Goal: Task Accomplishment & Management: Use online tool/utility

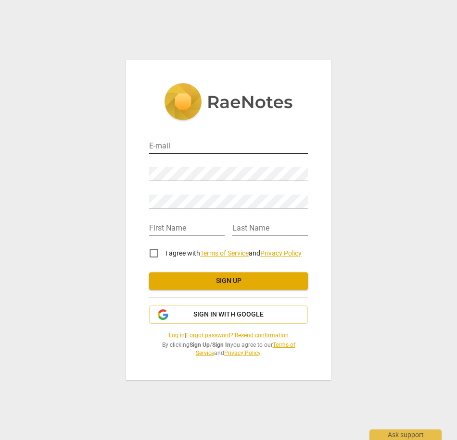
click at [195, 144] on input "email" at bounding box center [228, 147] width 159 height 14
type input "[EMAIL_ADDRESS][PERSON_NAME][DOMAIN_NAME]"
type input "[PERSON_NAME]"
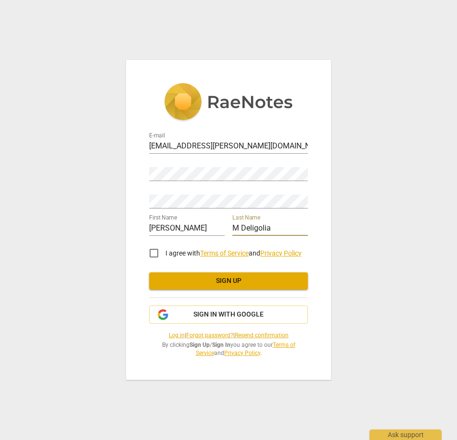
click at [243, 228] on input "M Deligolia" at bounding box center [269, 229] width 75 height 14
type input "Deligolia"
click at [183, 171] on div "Password" at bounding box center [228, 171] width 159 height 22
drag, startPoint x: 246, startPoint y: 145, endPoint x: 126, endPoint y: 137, distance: 119.9
click at [126, 137] on div "E-mail [EMAIL_ADDRESS][PERSON_NAME][DOMAIN_NAME] Password Retype Password First…" at bounding box center [228, 220] width 205 height 320
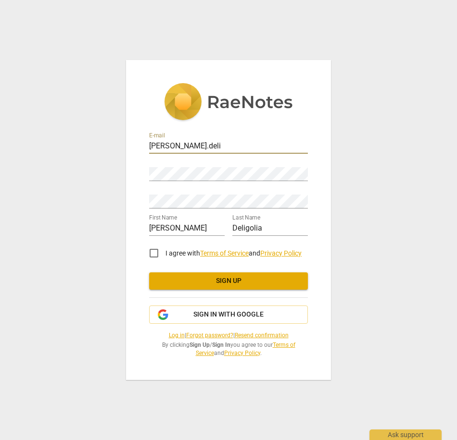
type input "[PERSON_NAME][EMAIL_ADDRESS][DOMAIN_NAME]"
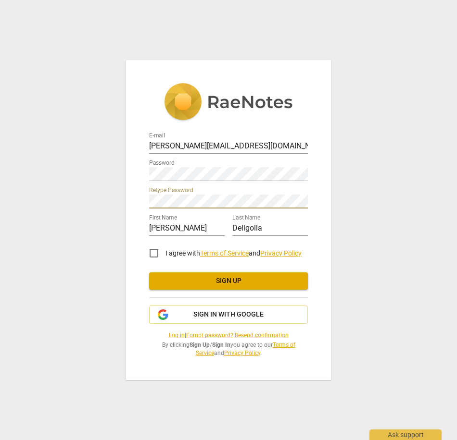
click at [152, 251] on input "I agree with Terms of Service and Privacy Policy" at bounding box center [153, 253] width 23 height 23
checkbox input "true"
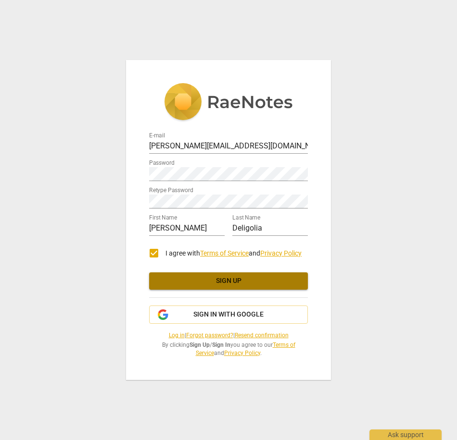
click at [186, 282] on span "Sign up" at bounding box center [228, 281] width 143 height 10
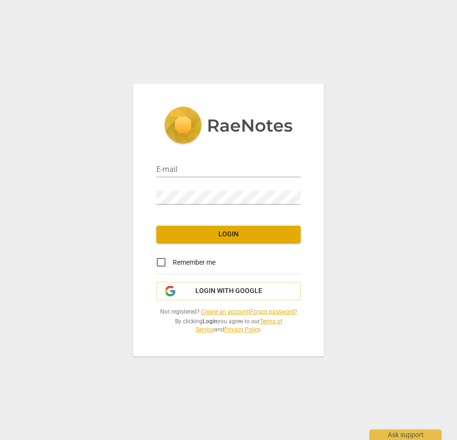
type input "[PERSON_NAME][EMAIL_ADDRESS][DOMAIN_NAME]"
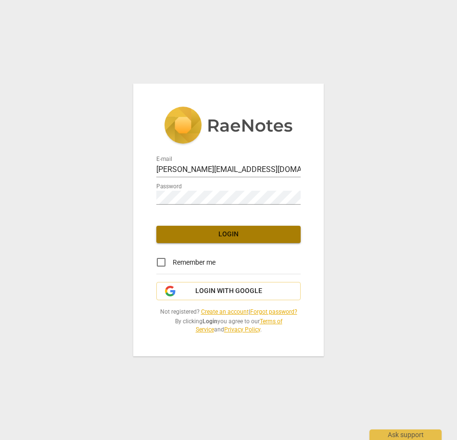
click at [224, 233] on span "Login" at bounding box center [228, 235] width 129 height 10
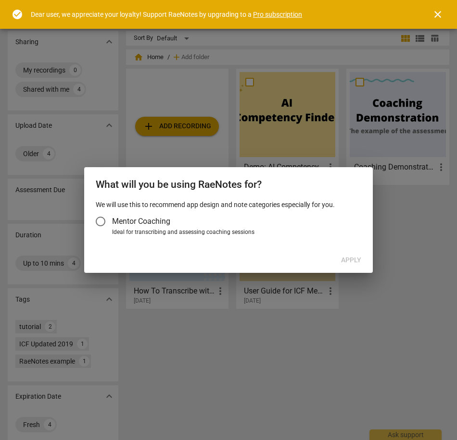
click at [165, 210] on label "Mentor Coaching" at bounding box center [223, 221] width 269 height 23
click at [112, 210] on input "Mentor Coaching" at bounding box center [100, 221] width 23 height 23
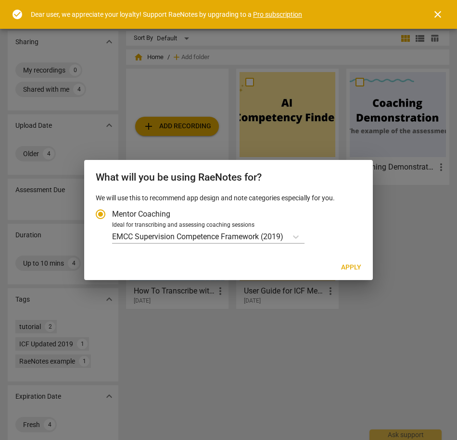
click at [147, 212] on span "Mentor Coaching" at bounding box center [141, 214] width 58 height 11
click at [112, 212] on input "Mentor Coaching" at bounding box center [100, 214] width 23 height 23
click at [203, 234] on p "EMCC Supervision Competence Framework (2019)" at bounding box center [197, 236] width 171 height 11
click at [0, 0] on input "Ideal for transcribing and assessing coaching sessions EMCC Supervision Compete…" at bounding box center [0, 0] width 0 height 0
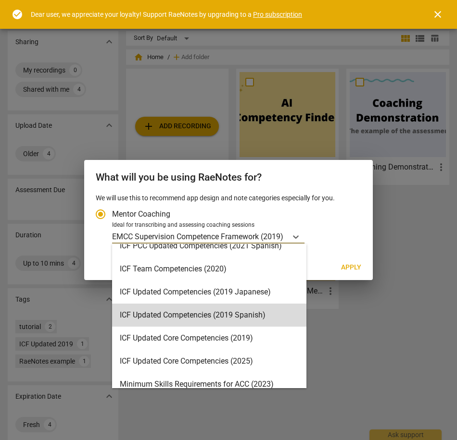
scroll to position [229, 0]
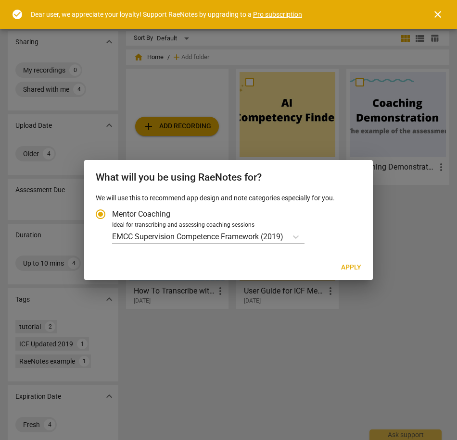
click at [370, 244] on div "We will use this to recommend app design and note categories especially for you…" at bounding box center [228, 224] width 288 height 62
click at [414, 231] on div at bounding box center [228, 220] width 457 height 440
click at [438, 15] on span "close" at bounding box center [438, 15] width 12 height 12
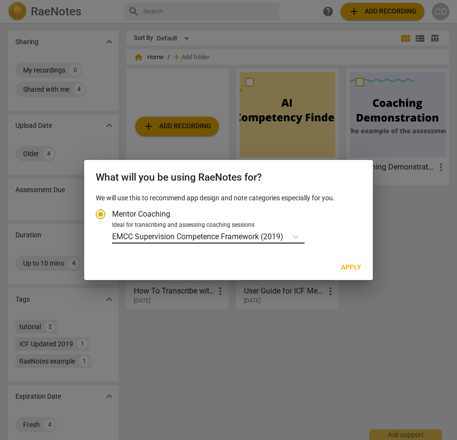
click at [214, 233] on p "EMCC Supervision Competence Framework (2019)" at bounding box center [197, 236] width 171 height 11
click at [0, 0] on input "Ideal for transcribing and assessing coaching sessions EMCC Supervision Compete…" at bounding box center [0, 0] width 0 height 0
click at [238, 362] on div at bounding box center [228, 220] width 457 height 440
radio input "false"
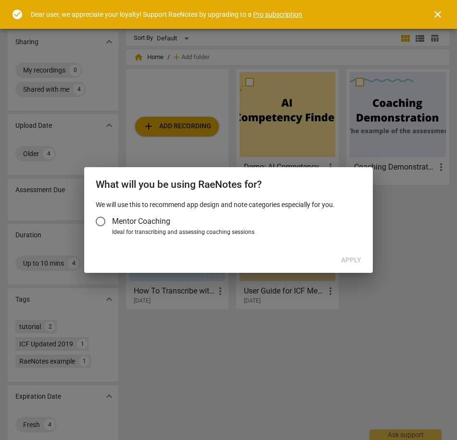
click at [167, 227] on label "Mentor Coaching" at bounding box center [223, 221] width 269 height 23
click at [112, 227] on input "Mentor Coaching" at bounding box center [100, 221] width 23 height 23
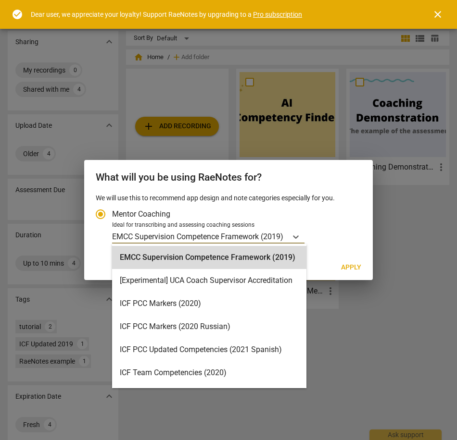
click at [172, 236] on p "EMCC Supervision Competence Framework (2019)" at bounding box center [197, 236] width 171 height 11
click at [0, 0] on input "Ideal for transcribing and assessing coaching sessions 16 results available. Us…" at bounding box center [0, 0] width 0 height 0
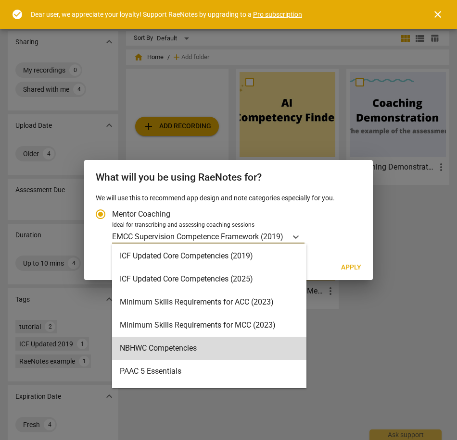
scroll to position [183, 0]
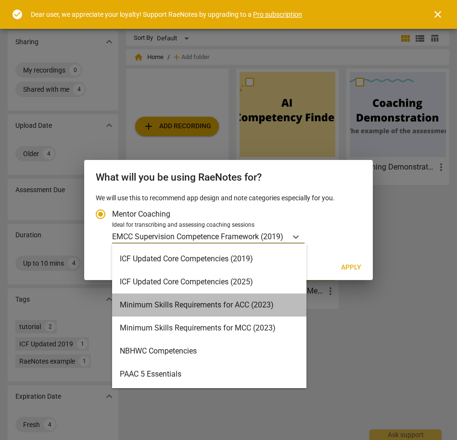
click at [276, 304] on div "Minimum Skills Requirements for ACC (2023)" at bounding box center [209, 305] width 194 height 23
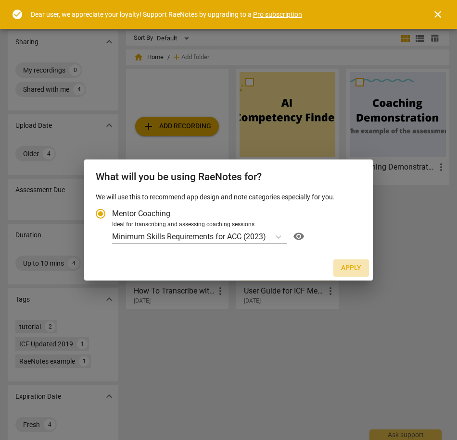
click at [350, 270] on span "Apply" at bounding box center [351, 268] width 20 height 10
radio input "false"
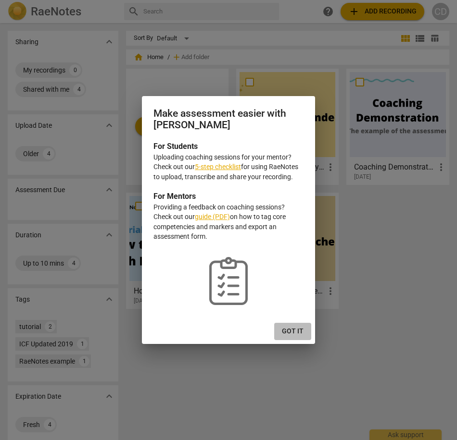
click at [299, 333] on span "Got it" at bounding box center [293, 332] width 22 height 10
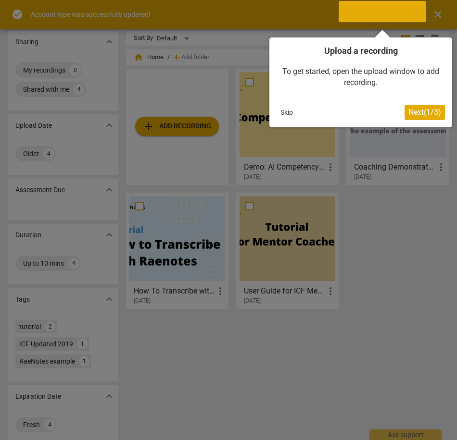
click at [425, 113] on span "Next ( 1 / 3 )" at bounding box center [424, 112] width 33 height 9
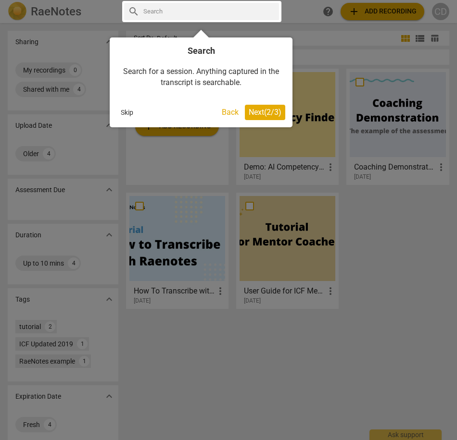
click at [258, 112] on span "Next ( 2 / 3 )" at bounding box center [265, 112] width 33 height 9
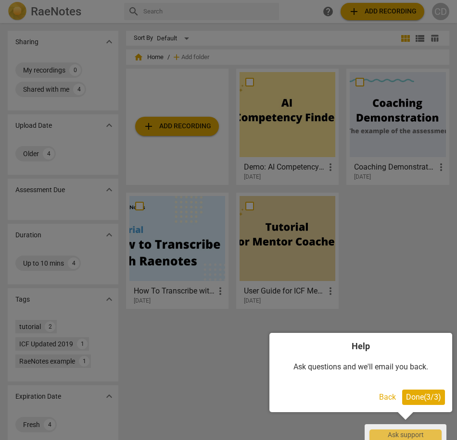
click at [419, 406] on div "Help Ask questions and we'll email you back. Back Done ( 3 / 3 )" at bounding box center [360, 372] width 183 height 79
click at [426, 392] on button "Done ( 3 / 3 )" at bounding box center [423, 397] width 43 height 15
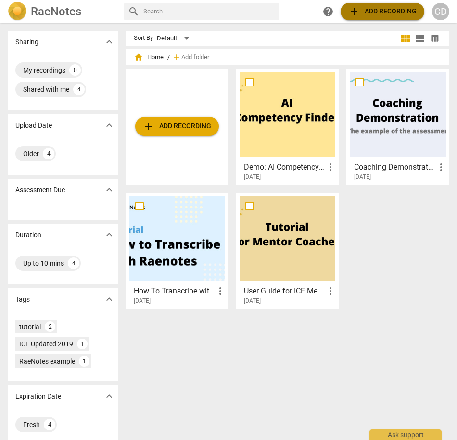
click at [370, 12] on span "add Add recording" at bounding box center [382, 12] width 68 height 12
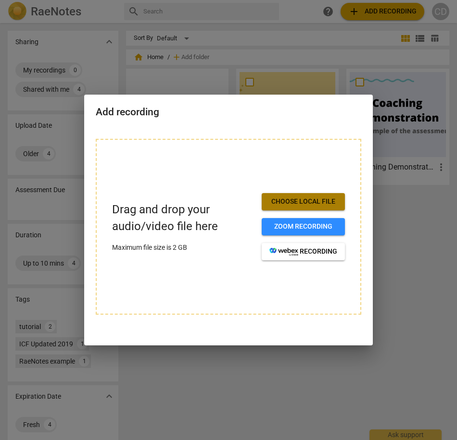
click at [300, 198] on span "Choose local file" at bounding box center [303, 202] width 68 height 10
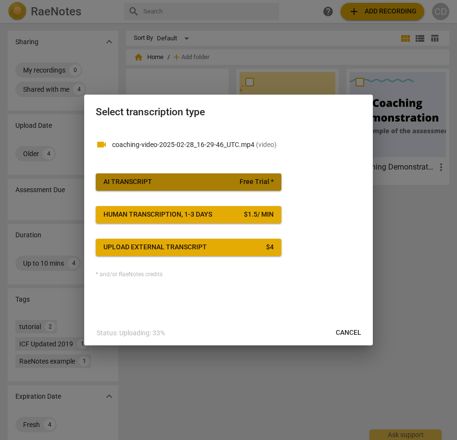
click at [231, 182] on span "AI Transcript Free Trial *" at bounding box center [188, 182] width 170 height 10
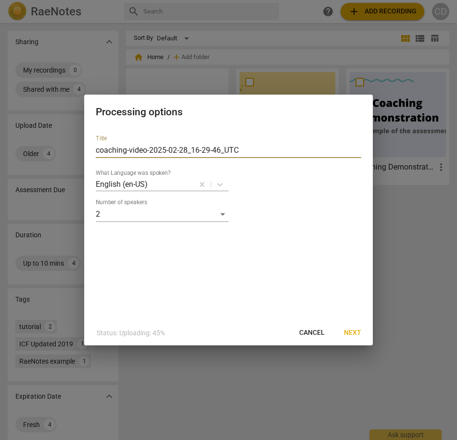
drag, startPoint x: 248, startPoint y: 150, endPoint x: 77, endPoint y: 149, distance: 171.2
click at [77, 149] on div "Processing options Title coaching-video-2025-02-28_16-29-46_UTC What Language w…" at bounding box center [228, 220] width 457 height 440
type input "CD_9.16.2025_COaching_for_ACC"
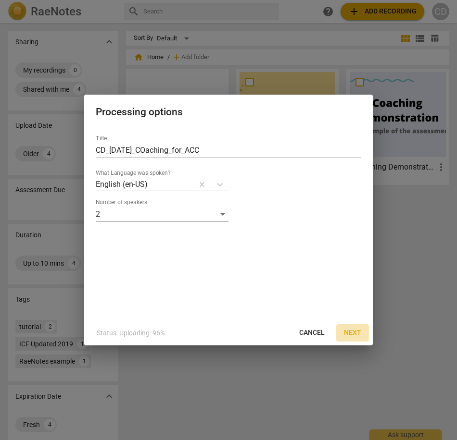
click at [354, 330] on span "Next" at bounding box center [352, 333] width 17 height 10
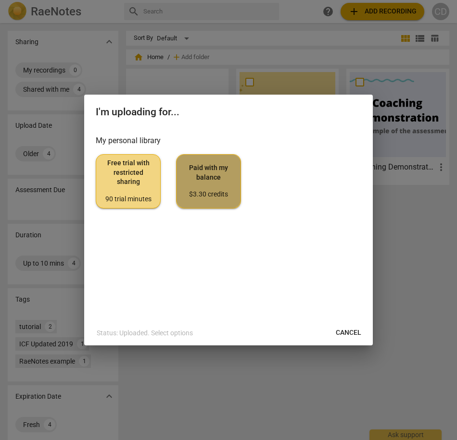
click at [228, 185] on span "Paid with my balance $3.30 credits" at bounding box center [208, 181] width 49 height 36
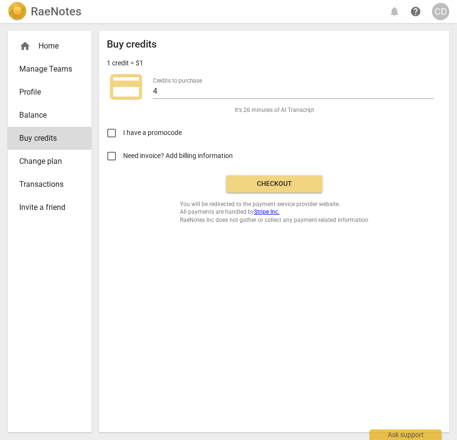
click at [204, 155] on span "Need invoice? Add billing information" at bounding box center [178, 156] width 111 height 10
click at [123, 155] on input "Need invoice? Add billing information" at bounding box center [111, 156] width 23 height 23
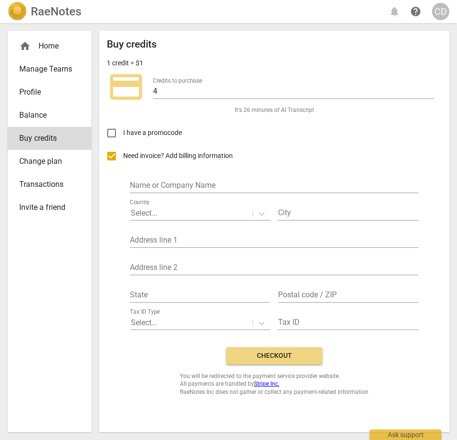
click at [204, 155] on span "Need invoice? Add billing information" at bounding box center [178, 156] width 111 height 10
click at [123, 155] on input "Need invoice? Add billing information" at bounding box center [111, 156] width 23 height 23
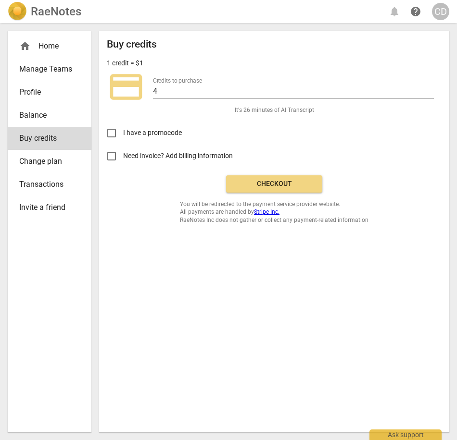
click at [204, 155] on span "Need invoice? Add billing information" at bounding box center [178, 156] width 111 height 10
click at [123, 155] on input "Need invoice? Add billing information" at bounding box center [111, 156] width 23 height 23
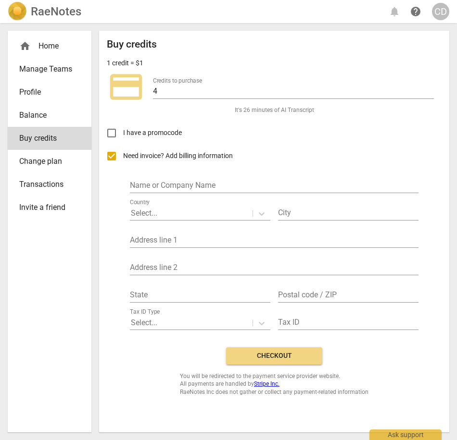
click at [204, 155] on span "Need invoice? Add billing information" at bounding box center [178, 156] width 111 height 10
click at [123, 155] on input "Need invoice? Add billing information" at bounding box center [111, 156] width 23 height 23
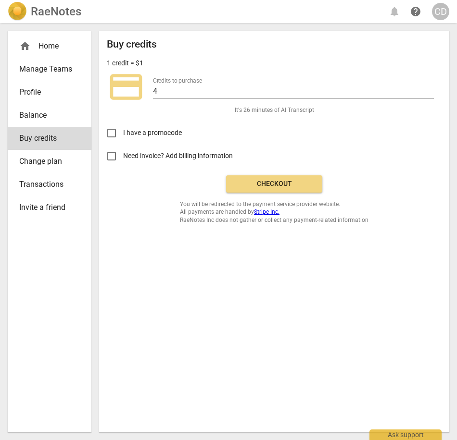
click at [204, 155] on span "Need invoice? Add billing information" at bounding box center [178, 156] width 111 height 10
click at [123, 155] on input "Need invoice? Add billing information" at bounding box center [111, 156] width 23 height 23
checkbox input "true"
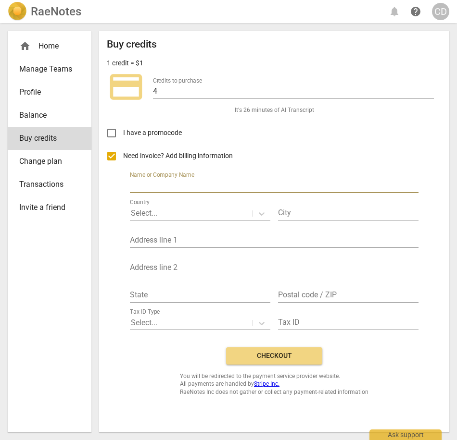
click at [200, 181] on input "text" at bounding box center [274, 186] width 288 height 14
type input "Withum"
type input "East Bridgewater"
type input "5 Beaver Village Way"
type input "MA"
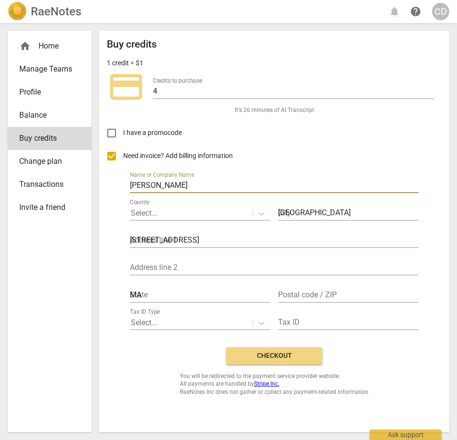
type input "02333"
drag, startPoint x: 188, startPoint y: 184, endPoint x: 102, endPoint y: 180, distance: 85.7
click at [102, 180] on div "Buy credits 1 credit = $1 credit_card Credits to purchase 4 It's 26 minutes of …" at bounding box center [274, 232] width 350 height 402
type input "Candice Deligolia"
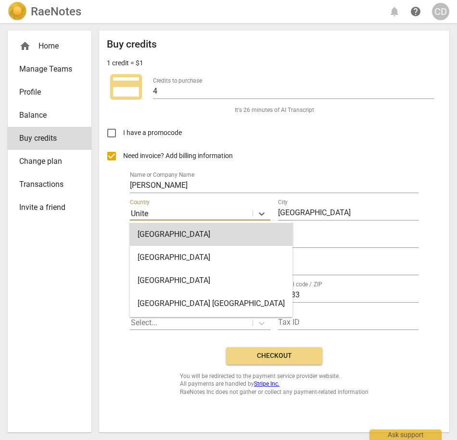
type input "United"
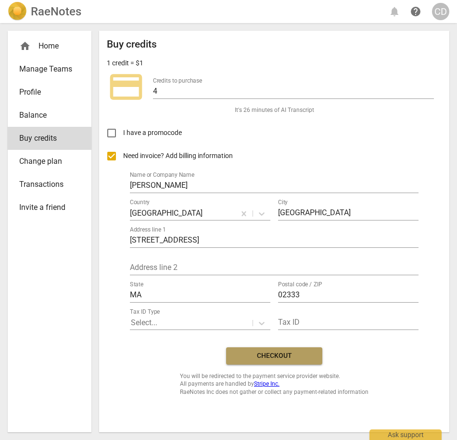
click at [261, 351] on span "Checkout" at bounding box center [274, 356] width 81 height 10
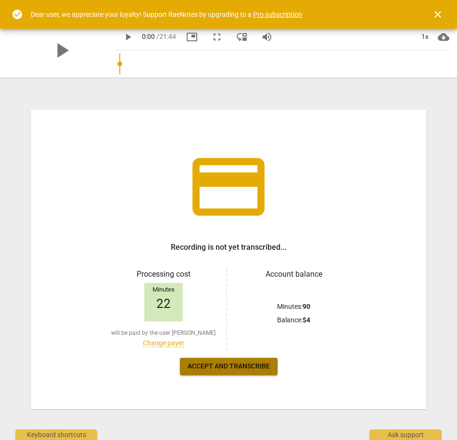
click at [227, 369] on span "Accept and transcribe" at bounding box center [228, 367] width 82 height 10
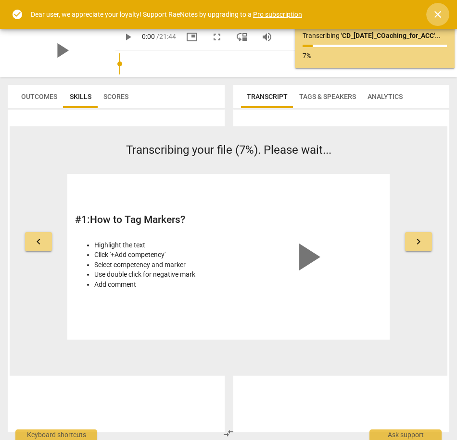
click at [438, 19] on span "close" at bounding box center [438, 15] width 12 height 12
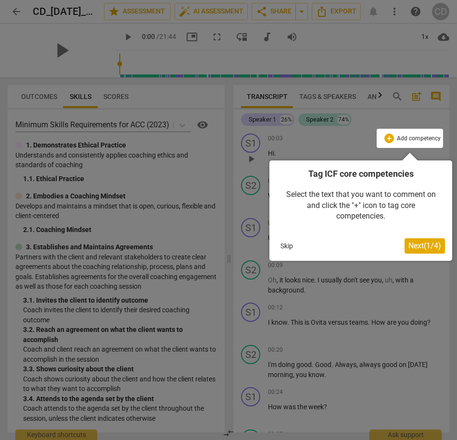
click at [418, 247] on span "Next ( 1 / 4 )" at bounding box center [424, 245] width 33 height 9
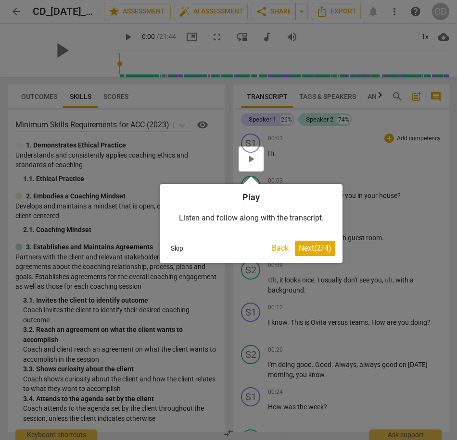
click at [309, 246] on span "Next ( 2 / 4 )" at bounding box center [315, 248] width 33 height 9
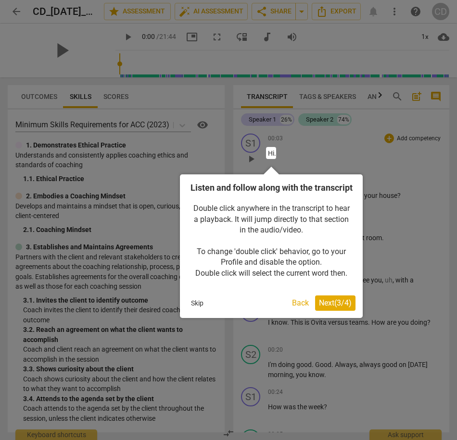
click at [338, 310] on button "Next ( 3 / 4 )" at bounding box center [335, 303] width 40 height 15
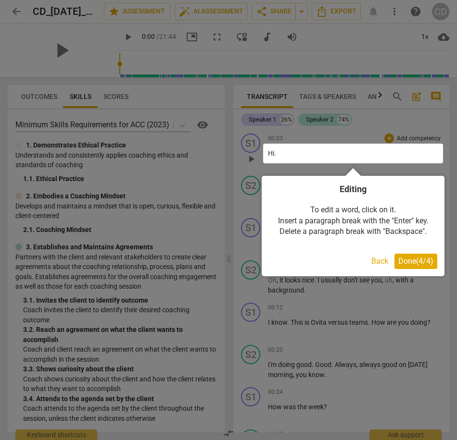
click at [429, 264] on span "Done ( 4 / 4 )" at bounding box center [415, 261] width 35 height 9
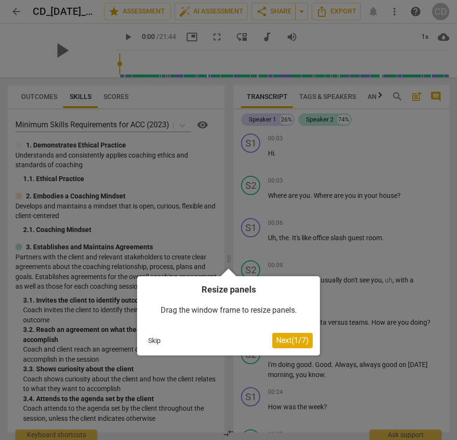
click at [291, 342] on span "Next ( 1 / 7 )" at bounding box center [292, 340] width 33 height 9
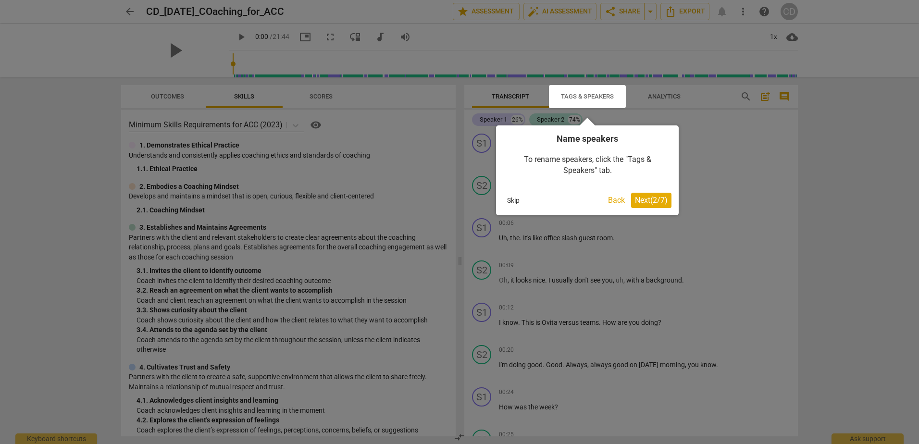
click at [456, 196] on span "Next ( 2 / 7 )" at bounding box center [651, 200] width 33 height 9
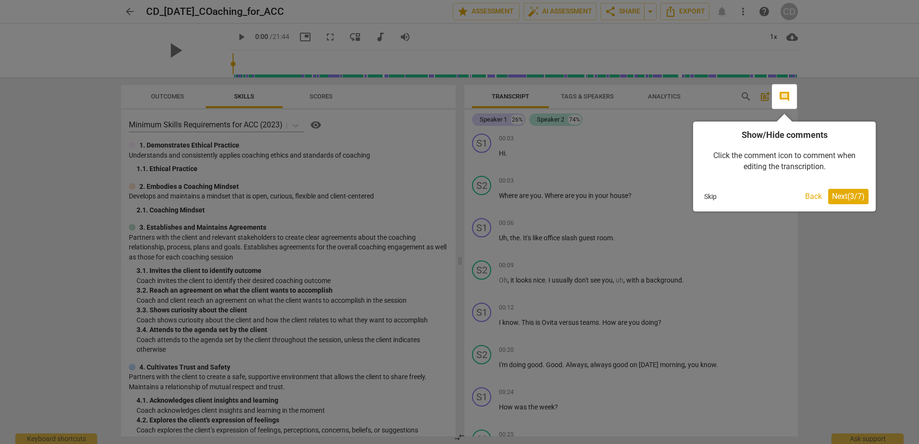
click at [456, 193] on span "Next ( 3 / 7 )" at bounding box center [848, 196] width 33 height 9
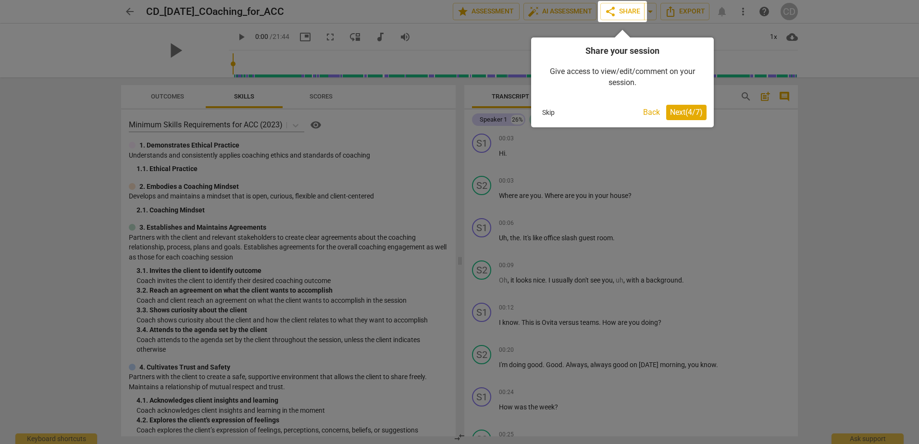
click at [456, 114] on span "Next ( 4 / 7 )" at bounding box center [686, 112] width 33 height 9
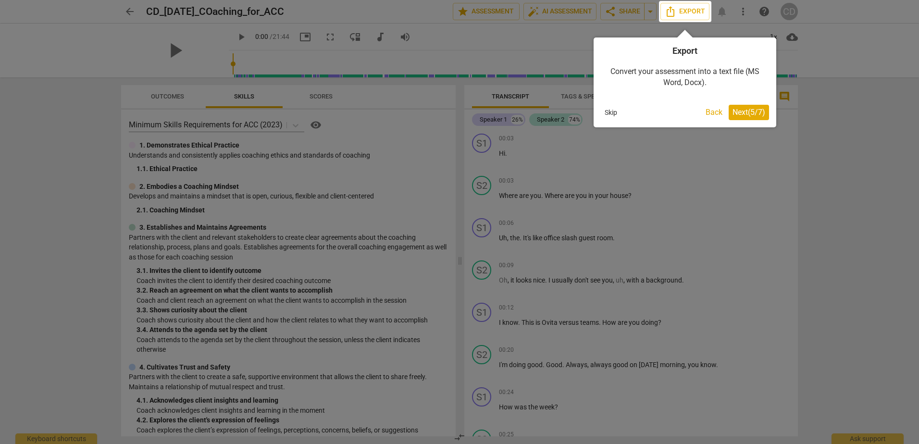
click at [456, 113] on span "Next ( 5 / 7 )" at bounding box center [749, 112] width 33 height 9
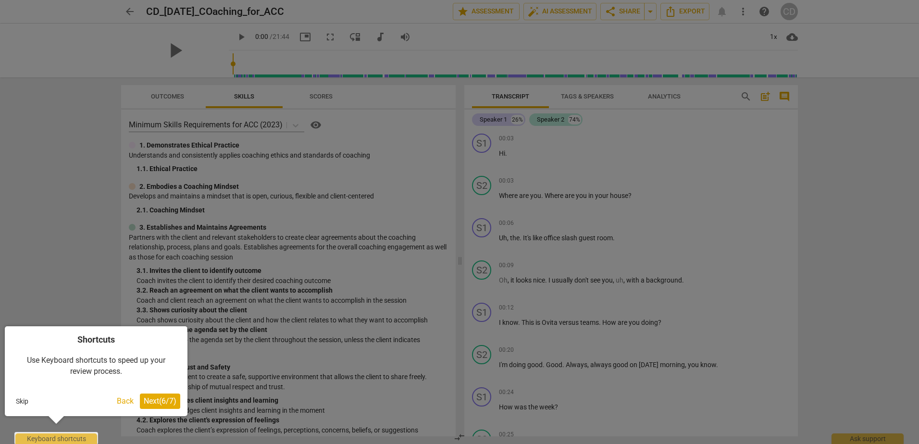
click at [158, 403] on span "Next ( 6 / 7 )" at bounding box center [160, 401] width 33 height 9
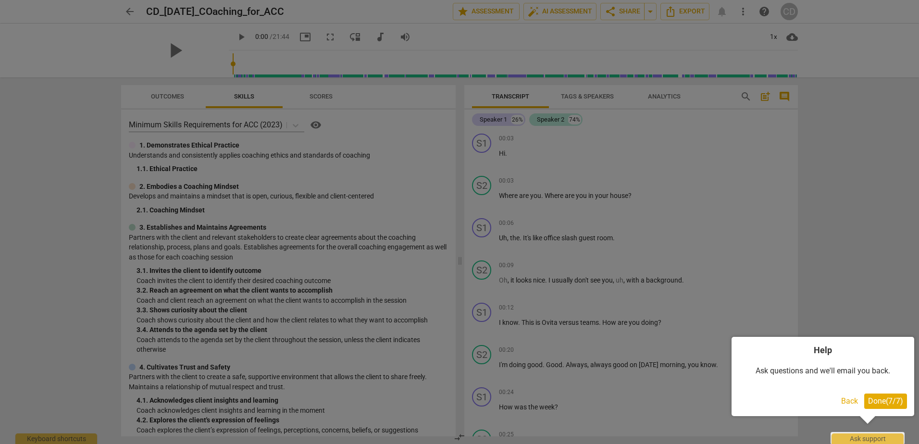
click at [456, 396] on button "Done ( 7 / 7 )" at bounding box center [885, 401] width 43 height 15
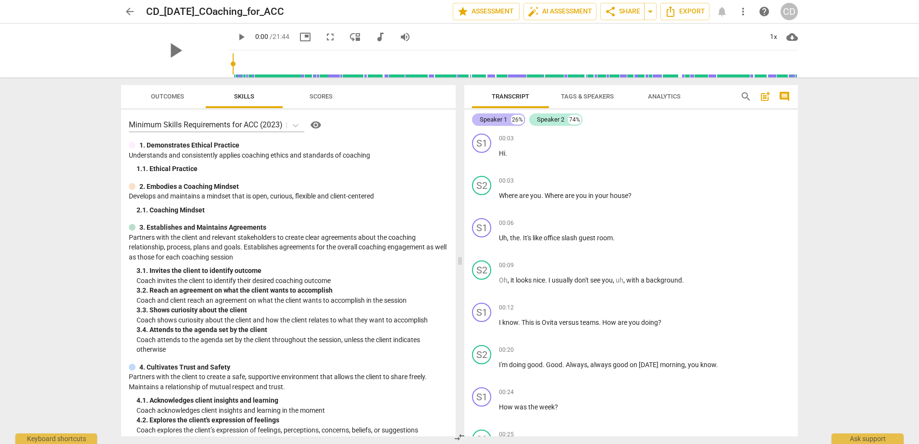
click at [456, 118] on div "Speaker 1" at bounding box center [493, 120] width 27 height 10
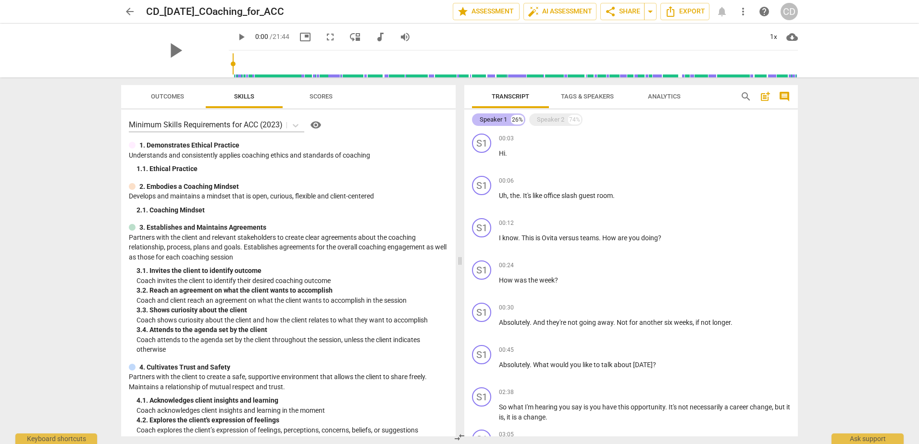
click at [456, 118] on div "Speaker 1" at bounding box center [493, 120] width 27 height 10
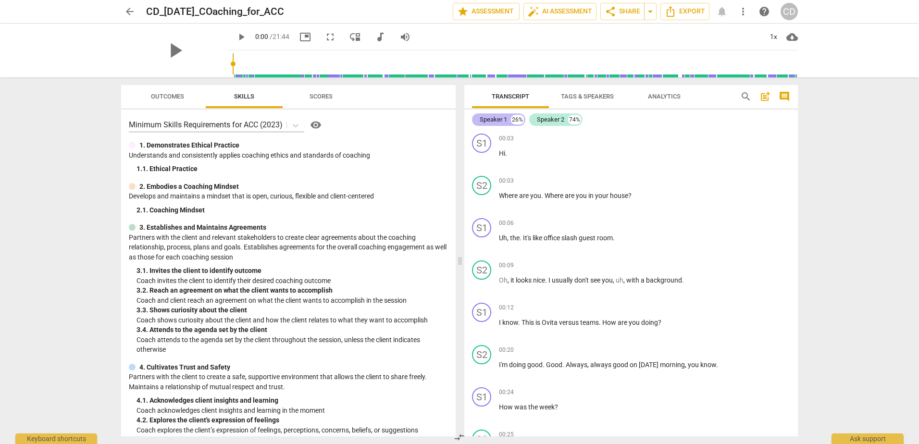
click at [456, 118] on div "Speaker 1" at bounding box center [493, 120] width 27 height 10
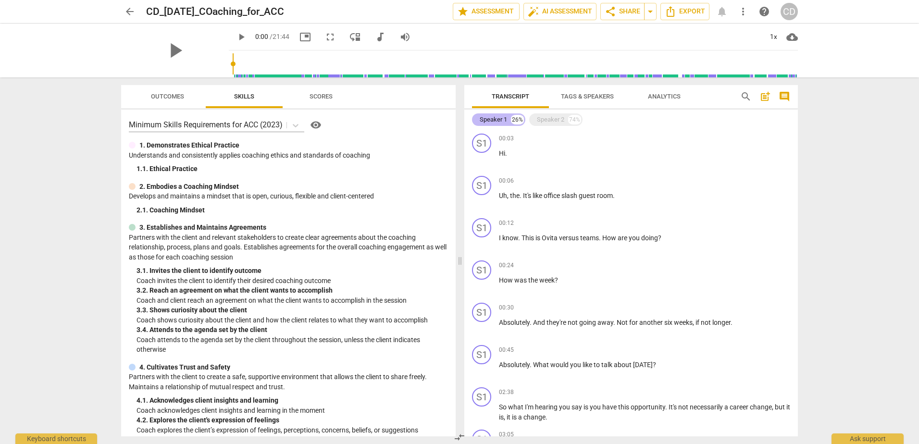
click at [456, 118] on div "Speaker 1" at bounding box center [493, 120] width 27 height 10
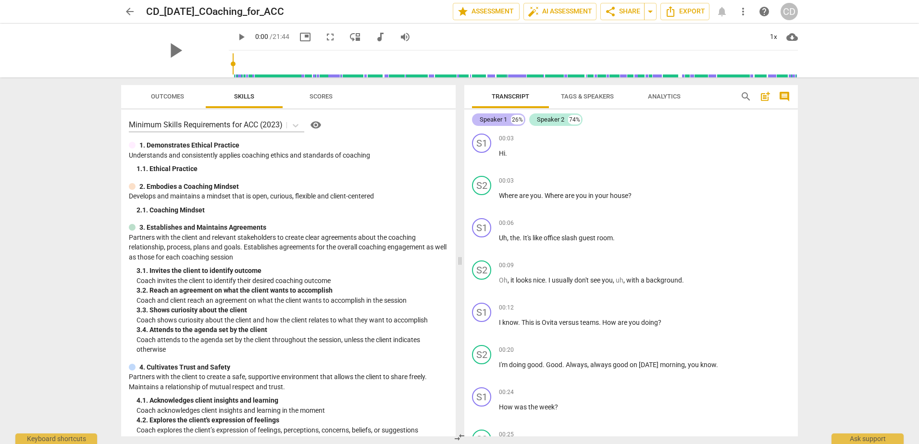
click at [456, 118] on div "Speaker 1" at bounding box center [493, 120] width 27 height 10
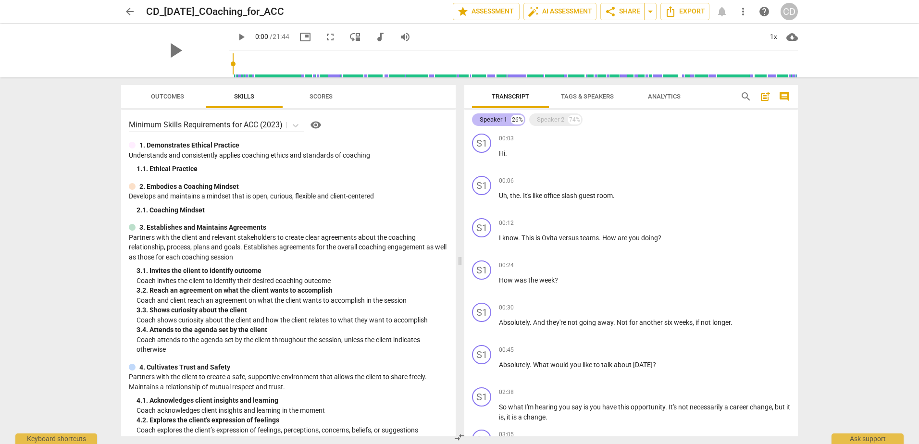
click at [456, 118] on div "Speaker 1" at bounding box center [493, 120] width 27 height 10
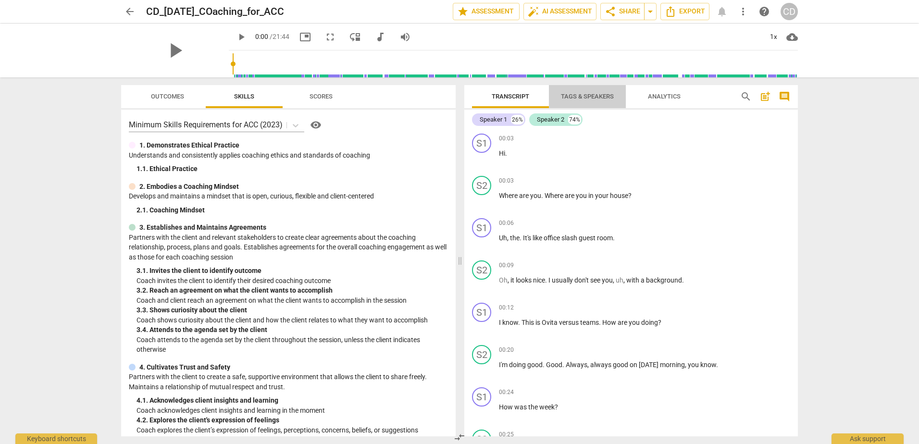
click at [456, 96] on span "Tags & Speakers" at bounding box center [587, 96] width 53 height 7
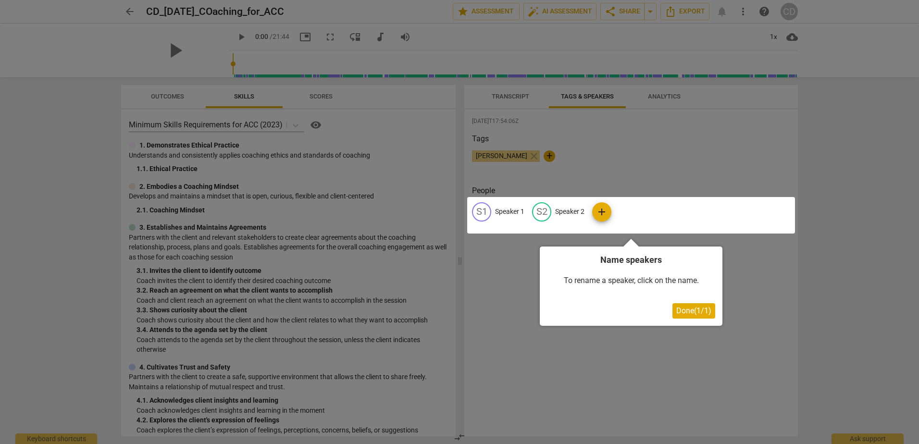
click at [456, 220] on div at bounding box center [631, 215] width 328 height 37
click at [456, 209] on div at bounding box center [631, 215] width 328 height 37
click at [456, 212] on div at bounding box center [631, 215] width 328 height 37
click at [456, 213] on div at bounding box center [631, 215] width 328 height 37
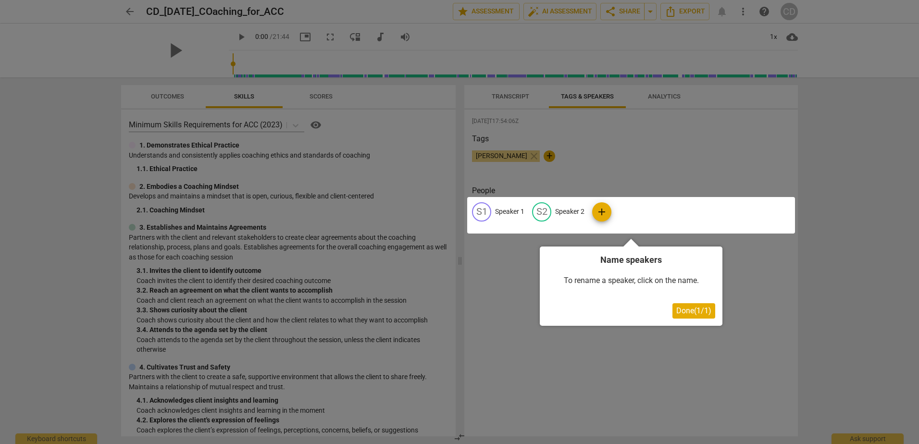
click at [456, 211] on div at bounding box center [631, 215] width 328 height 37
click at [456, 312] on span "Done ( 1 / 1 )" at bounding box center [693, 310] width 35 height 9
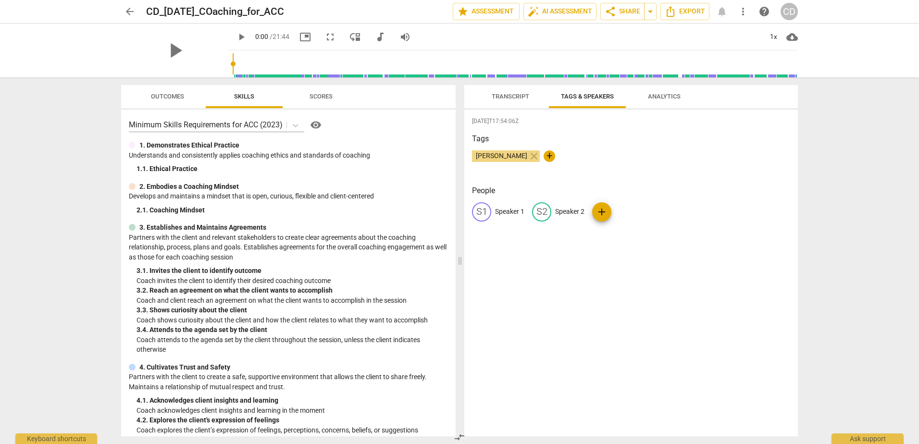
click at [456, 212] on p "Speaker 1" at bounding box center [509, 212] width 29 height 10
type input "Coach"
click at [456, 215] on p "Speaker 2" at bounding box center [632, 212] width 29 height 10
type input "Client"
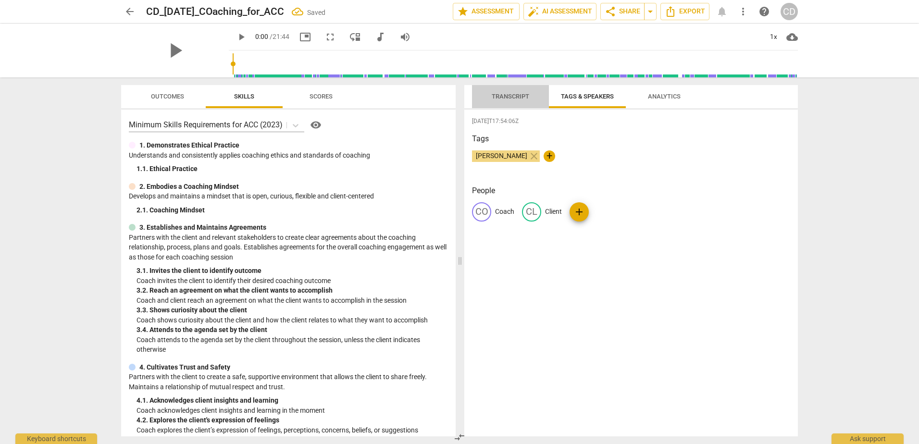
click at [456, 97] on span "Transcript" at bounding box center [510, 96] width 37 height 7
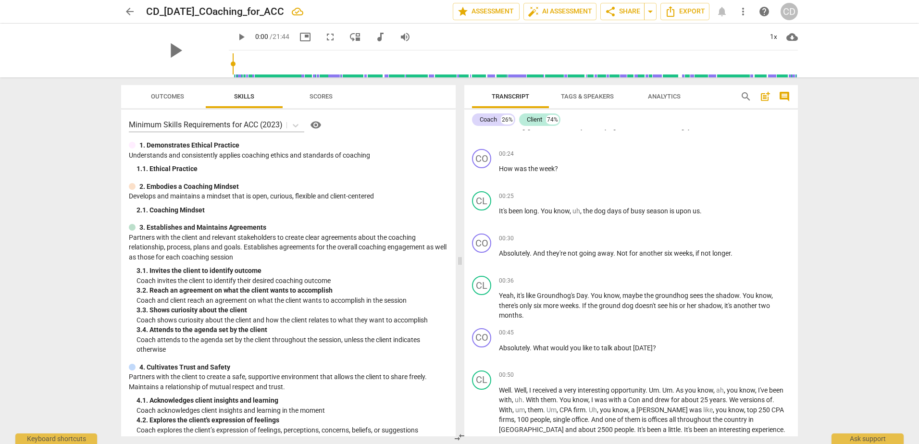
scroll to position [238, 0]
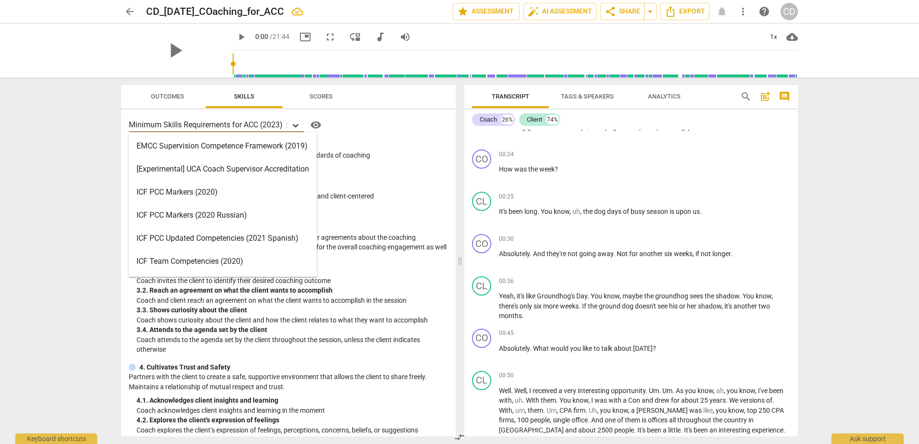
click at [295, 120] on div at bounding box center [295, 125] width 17 height 14
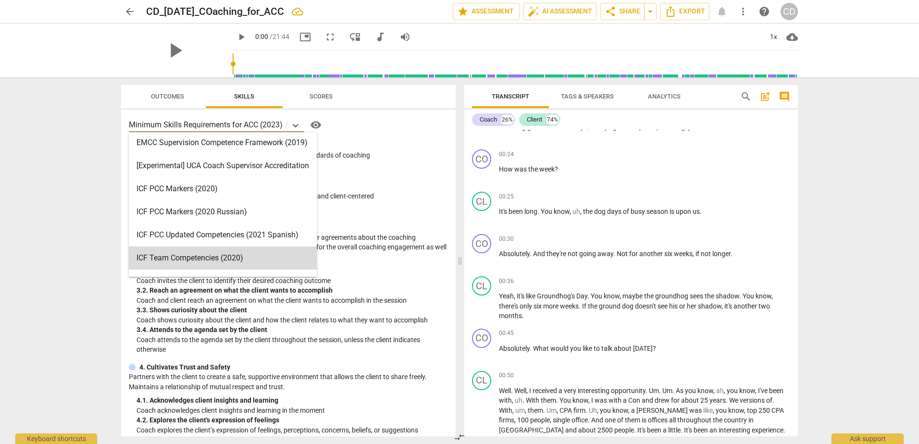
scroll to position [0, 0]
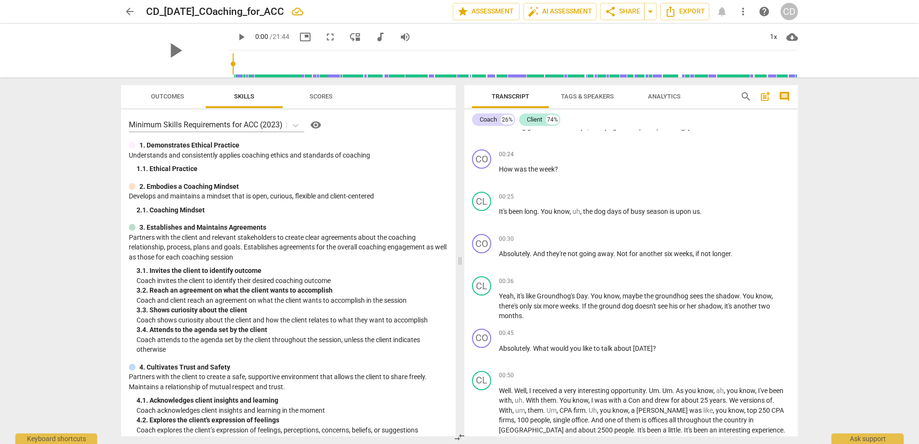
click at [67, 180] on div "arrow_back CD_9.16.2025_COaching_for_ACC edit star Assessment auto_fix_high AI …" at bounding box center [459, 222] width 919 height 444
click at [326, 99] on span "Scores" at bounding box center [321, 96] width 23 height 7
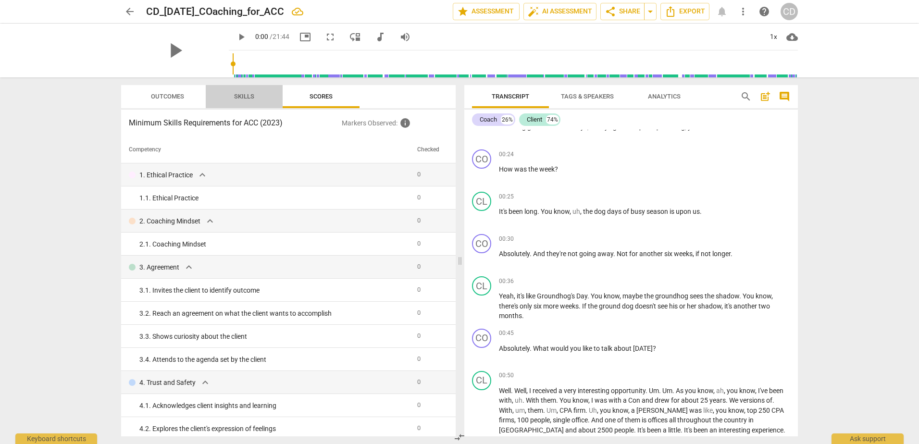
click at [252, 97] on span "Skills" at bounding box center [244, 96] width 20 height 7
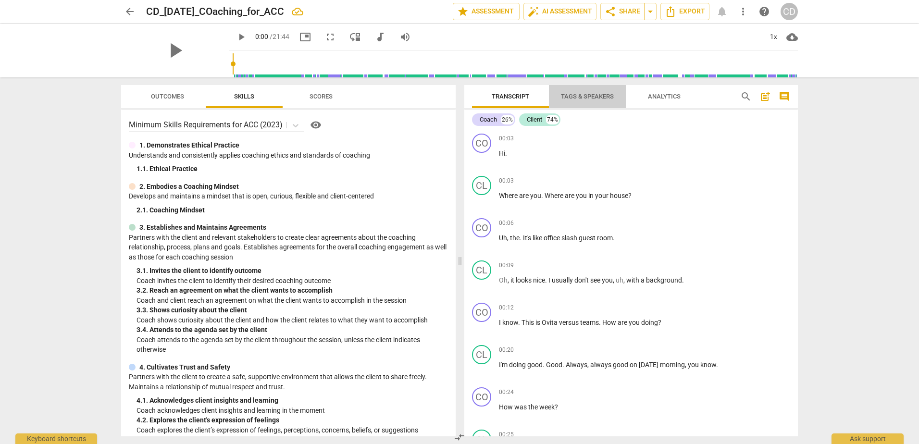
click at [456, 99] on span "Tags & Speakers" at bounding box center [587, 96] width 53 height 7
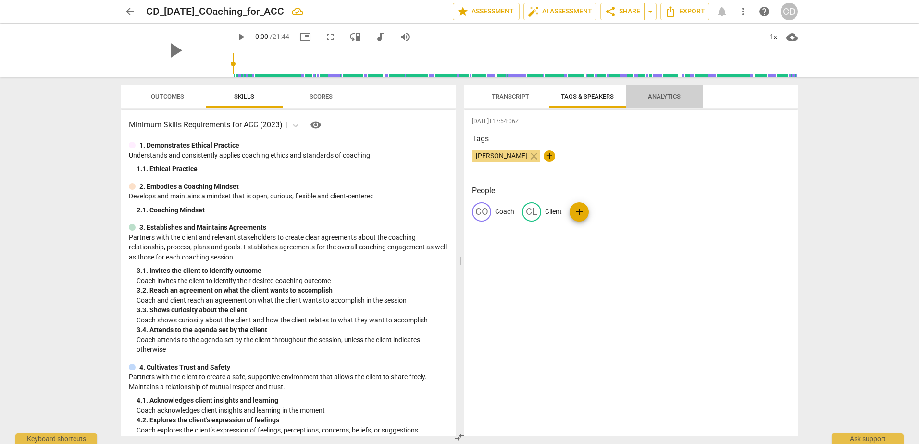
click at [456, 94] on span "Analytics" at bounding box center [664, 96] width 33 height 7
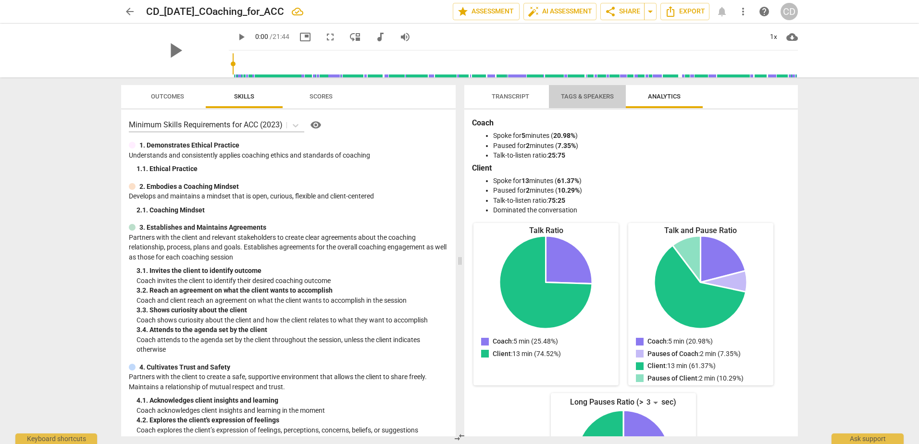
click at [456, 90] on span "Tags & Speakers" at bounding box center [587, 96] width 76 height 13
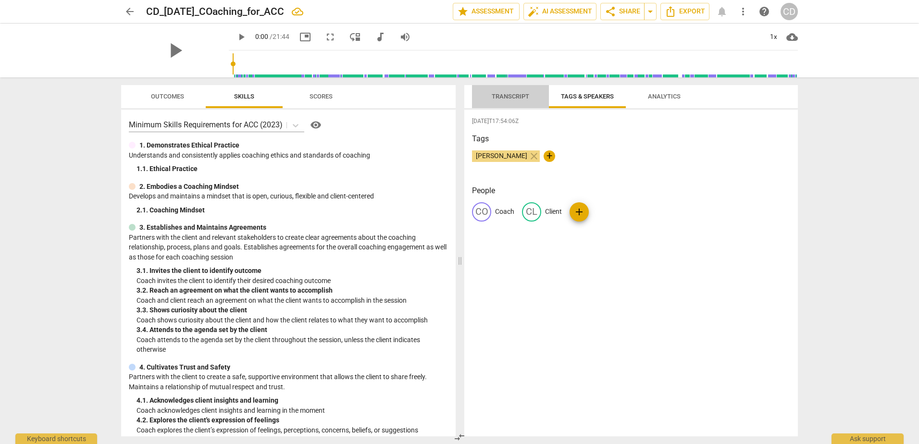
click at [456, 93] on span "Transcript" at bounding box center [510, 96] width 37 height 7
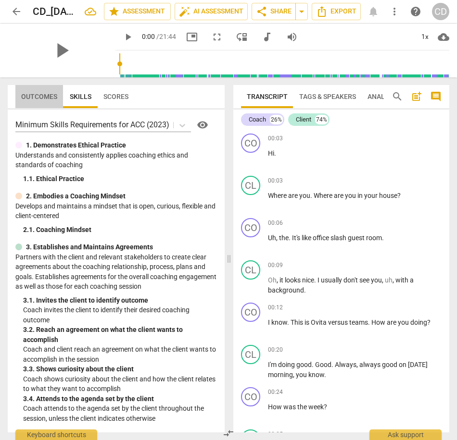
click at [41, 100] on span "Outcomes" at bounding box center [39, 96] width 48 height 13
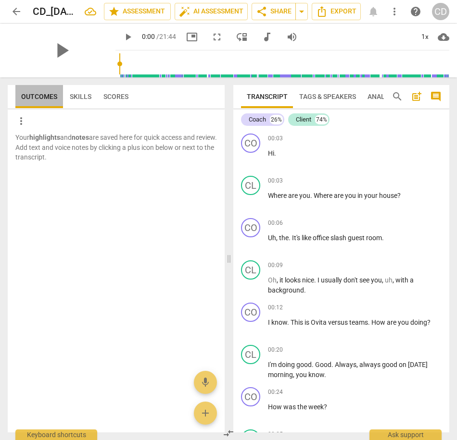
click at [41, 100] on span "Outcomes" at bounding box center [39, 96] width 48 height 13
click at [67, 98] on span "Skills" at bounding box center [80, 96] width 33 height 13
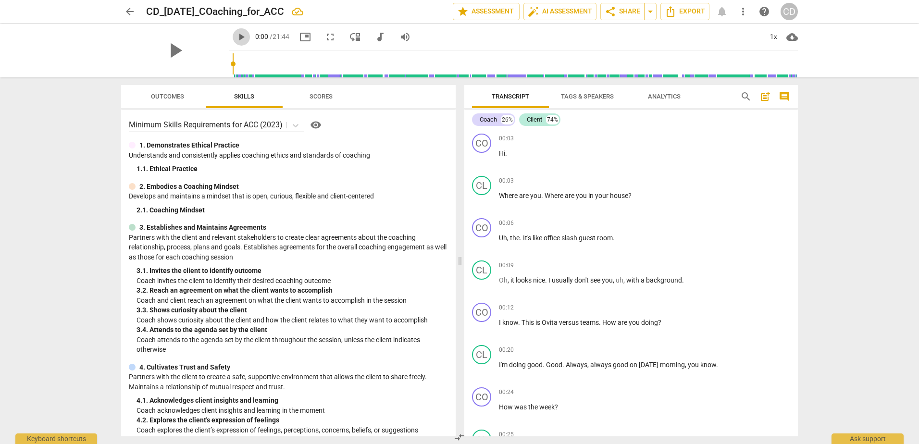
click at [247, 36] on span "play_arrow" at bounding box center [242, 37] width 12 height 12
click at [456, 125] on div "arrow_back CD_9.16.2025_COaching_for_ACC edit star Assessment auto_fix_high AI …" at bounding box center [459, 222] width 919 height 444
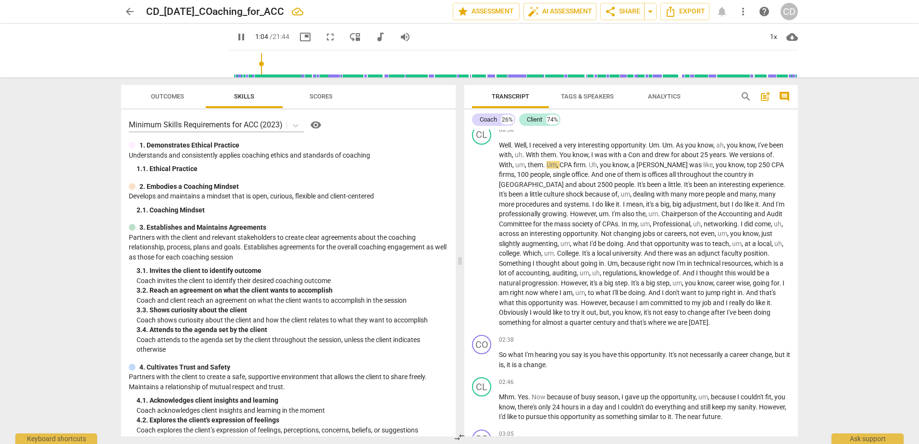
scroll to position [484, 0]
click at [247, 36] on span "pause" at bounding box center [242, 37] width 12 height 12
type input "73"
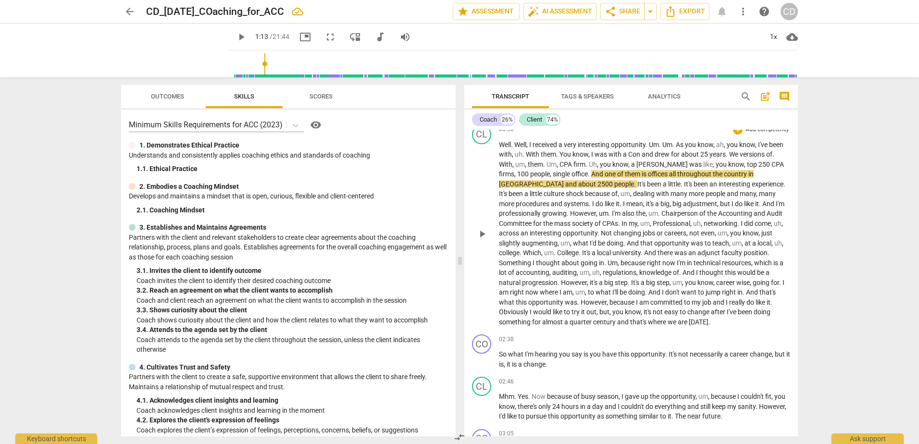
click at [456, 158] on p "Well . Well , I received a very interesting opportunity . Um . Um . As you know…" at bounding box center [644, 233] width 291 height 187
click at [456, 156] on span "." at bounding box center [524, 154] width 3 height 8
click at [456, 153] on span "drew" at bounding box center [683, 154] width 16 height 8
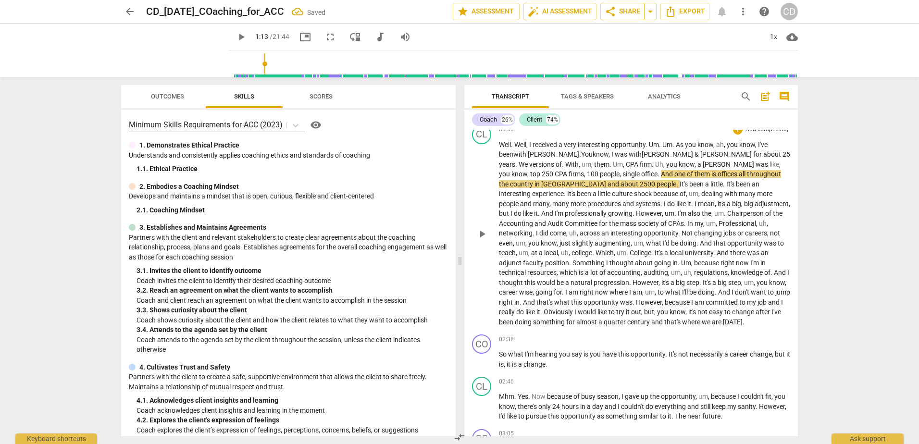
click at [456, 161] on span "." at bounding box center [516, 165] width 3 height 8
click at [247, 37] on span "play_arrow" at bounding box center [242, 37] width 12 height 12
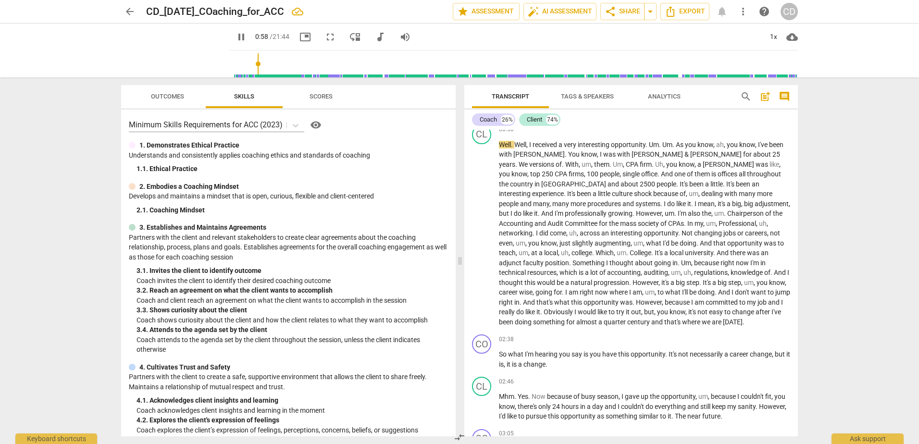
click at [339, 65] on input "range" at bounding box center [515, 64] width 565 height 31
drag, startPoint x: 776, startPoint y: 154, endPoint x: 716, endPoint y: 157, distance: 60.6
click at [456, 157] on p "Well . Well , I received a very interesting opportunity . Um . Um . As you know…" at bounding box center [644, 233] width 291 height 187
click at [247, 40] on span "pause" at bounding box center [242, 37] width 12 height 12
type input "70"
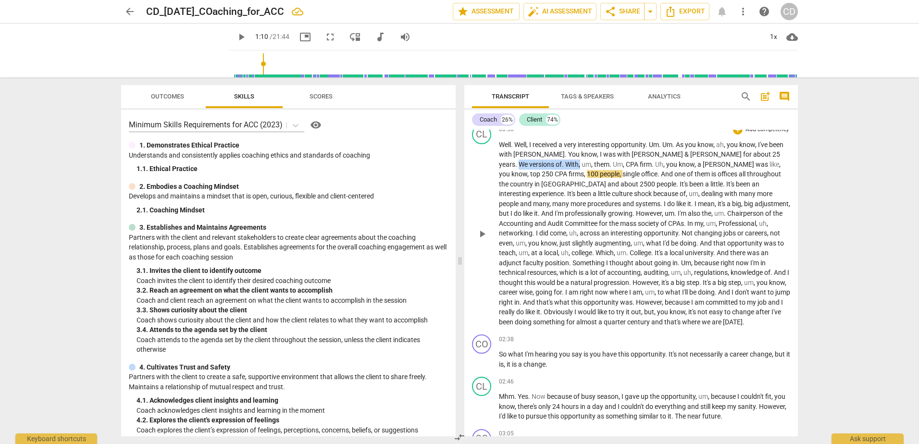
click at [456, 161] on span "," at bounding box center [580, 165] width 3 height 8
click at [456, 161] on span "." at bounding box center [516, 165] width 3 height 8
click at [456, 164] on span "Drew" at bounding box center [730, 165] width 53 height 8
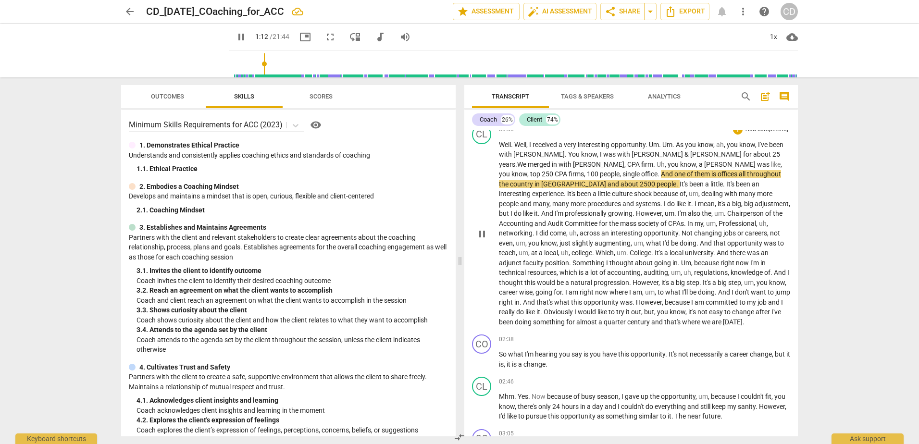
click at [456, 164] on span "like" at bounding box center [776, 165] width 10 height 8
click at [247, 38] on span "pause" at bounding box center [242, 37] width 12 height 12
type input "74"
click at [456, 163] on span "Drew" at bounding box center [732, 165] width 53 height 8
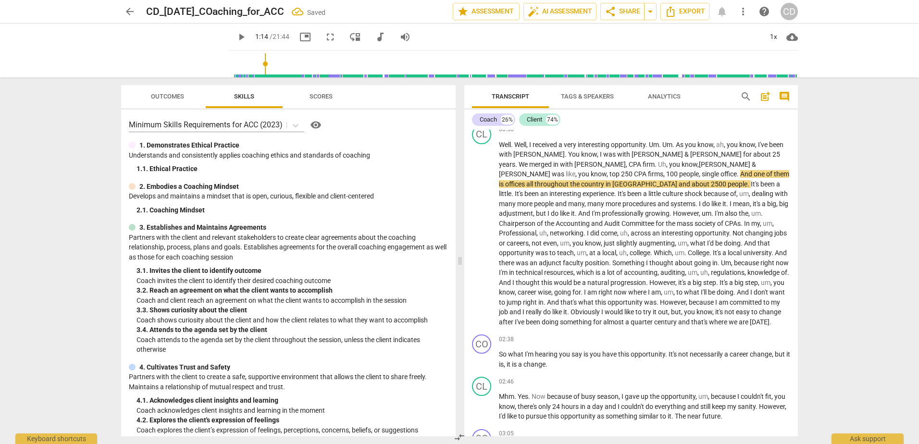
click at [247, 31] on span "play_arrow" at bounding box center [242, 37] width 12 height 12
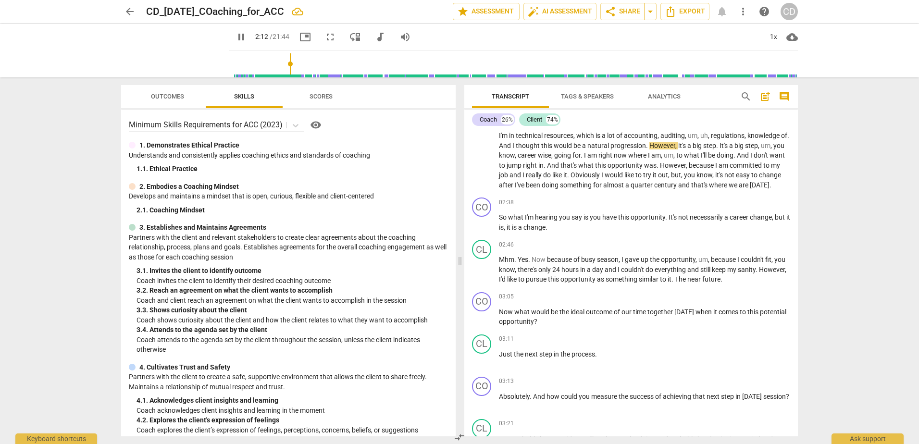
scroll to position [623, 0]
click at [247, 37] on span "pause" at bounding box center [242, 37] width 12 height 12
click at [247, 37] on span "play_arrow" at bounding box center [242, 37] width 12 height 12
click at [247, 37] on span "pause" at bounding box center [242, 37] width 12 height 12
type input "160"
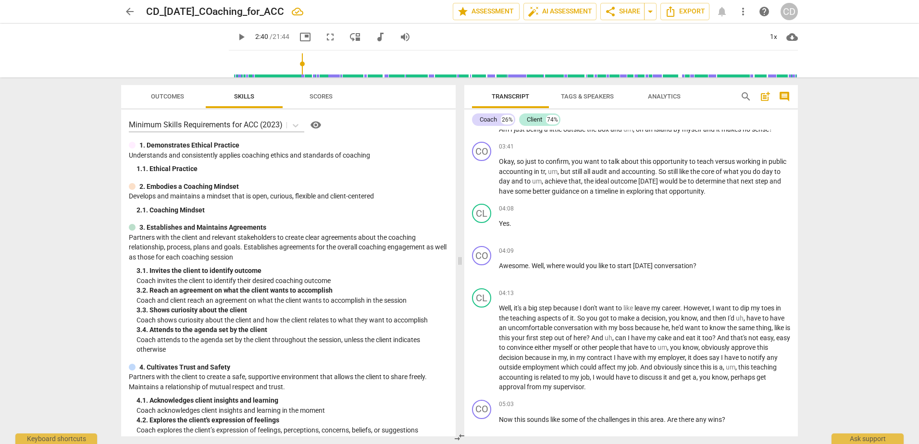
scroll to position [951, 0]
click at [456, 175] on span "tr" at bounding box center [543, 171] width 4 height 8
click at [456, 175] on span "," at bounding box center [546, 171] width 3 height 8
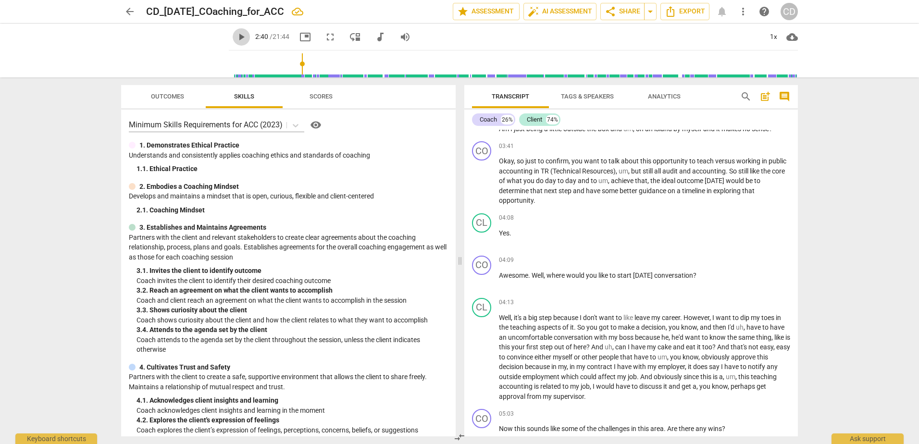
click at [247, 39] on span "play_arrow" at bounding box center [242, 37] width 12 height 12
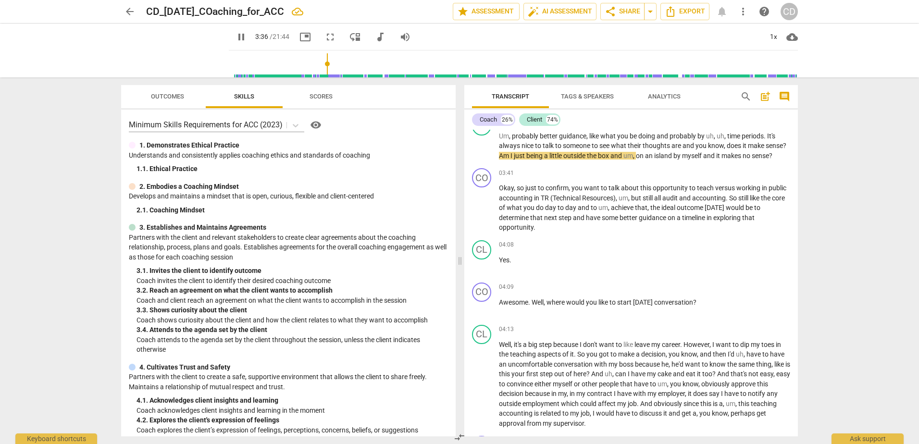
scroll to position [924, 0]
click at [259, 8] on h2 "CD_9.16.2025_COaching_for_ACC" at bounding box center [215, 12] width 138 height 12
click at [325, 12] on span "edit" at bounding box center [320, 12] width 12 height 12
click at [225, 12] on input "CD_9.16.2025_COaching_for_ACC" at bounding box center [278, 11] width 264 height 18
type input "221"
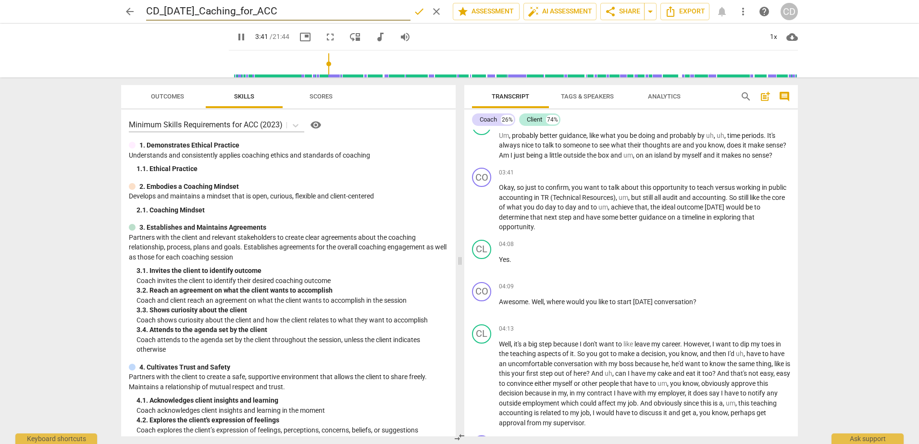
type input "CD_9.16.2025_Coaching_for_ACC"
type input "222"
type input "CD_9.16.2025_Coaching_for_ACC"
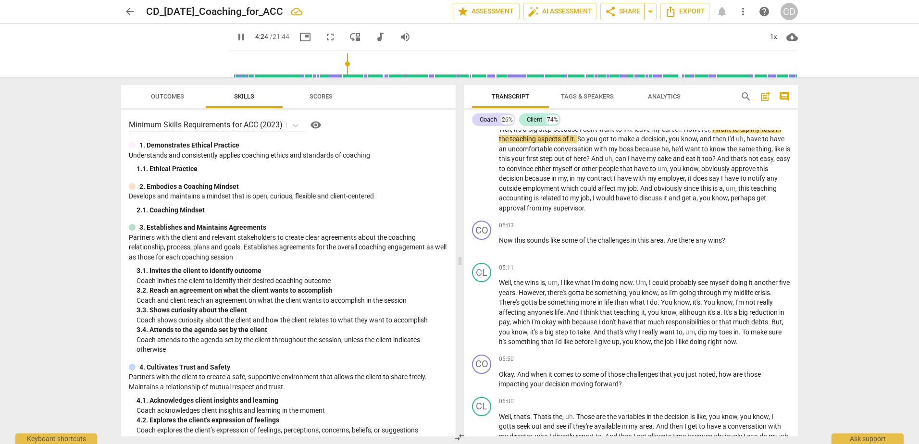
scroll to position [1140, 0]
click at [247, 32] on span "pause" at bounding box center [242, 37] width 12 height 12
type input "266"
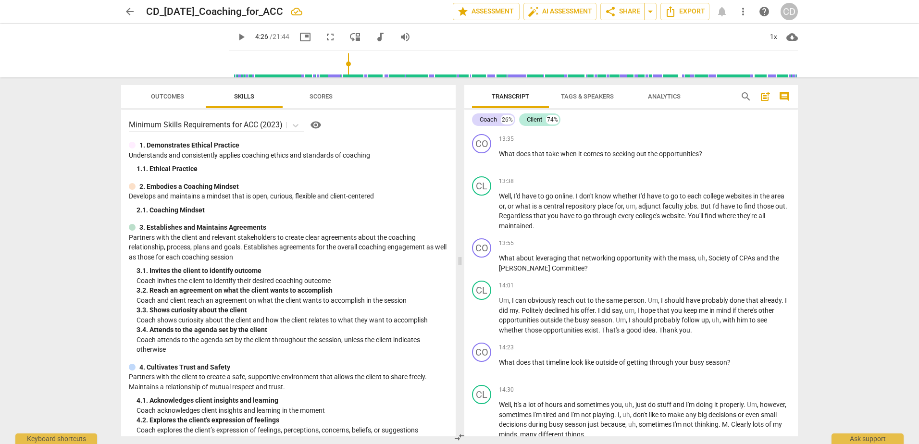
scroll to position [2709, 0]
drag, startPoint x: 678, startPoint y: 276, endPoint x: 694, endPoint y: 280, distance: 16.7
click at [456, 273] on p "What about leveraging that networking opportunity with the mass , uh , Society …" at bounding box center [644, 263] width 291 height 20
click at [456, 272] on span "ANA" at bounding box center [525, 268] width 53 height 8
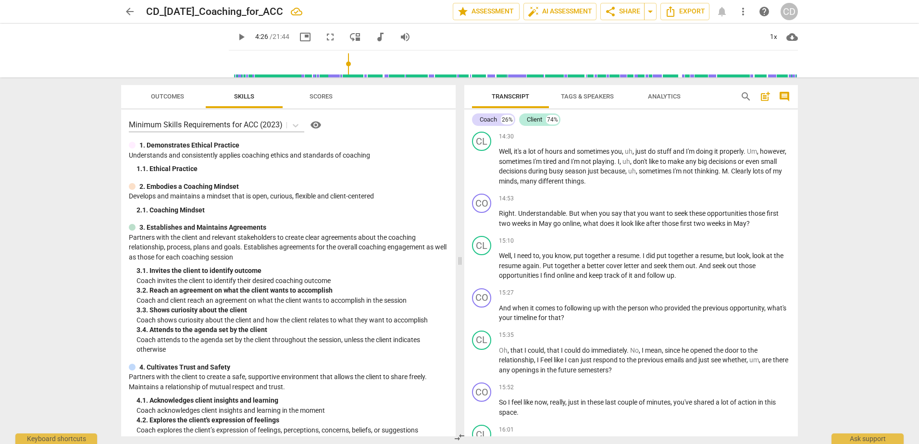
scroll to position [2962, 0]
drag, startPoint x: 534, startPoint y: 299, endPoint x: 690, endPoint y: 308, distance: 156.0
click at [456, 298] on div "15:27 + Add competency keyboard_arrow_right" at bounding box center [644, 293] width 291 height 10
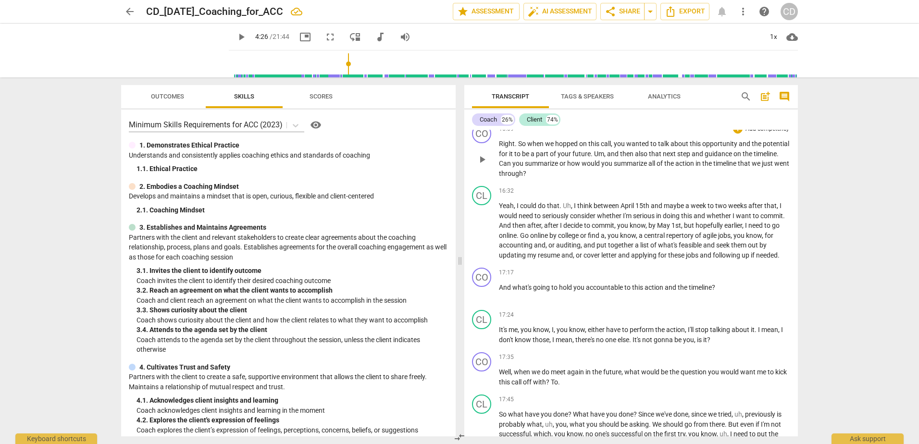
scroll to position [3305, 0]
click at [456, 239] on span "agile" at bounding box center [710, 235] width 15 height 8
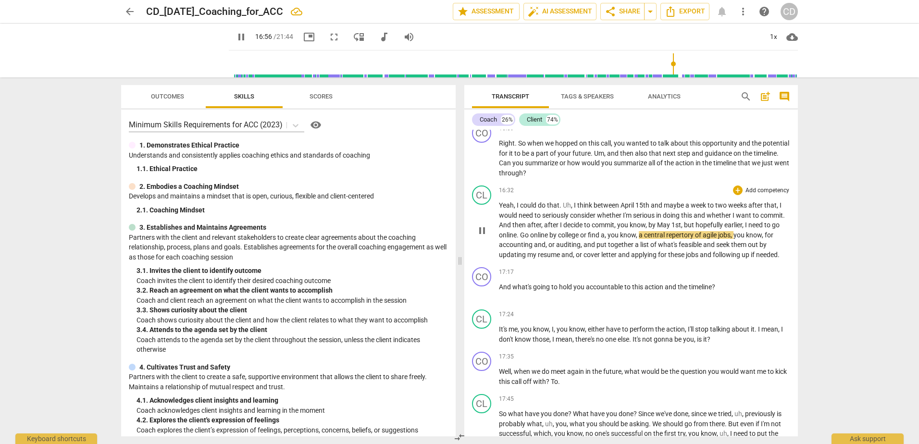
click at [456, 239] on span "agile" at bounding box center [710, 235] width 15 height 8
click at [247, 40] on span "pause" at bounding box center [242, 37] width 12 height 12
click at [456, 239] on span "agile" at bounding box center [710, 235] width 15 height 8
click at [247, 39] on span "pause" at bounding box center [242, 37] width 12 height 12
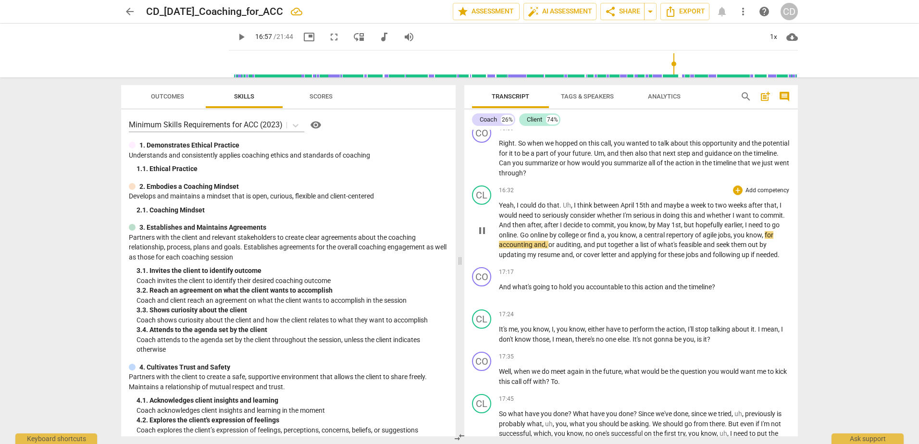
type input "1018"
click at [456, 239] on span "jobs" at bounding box center [724, 235] width 12 height 8
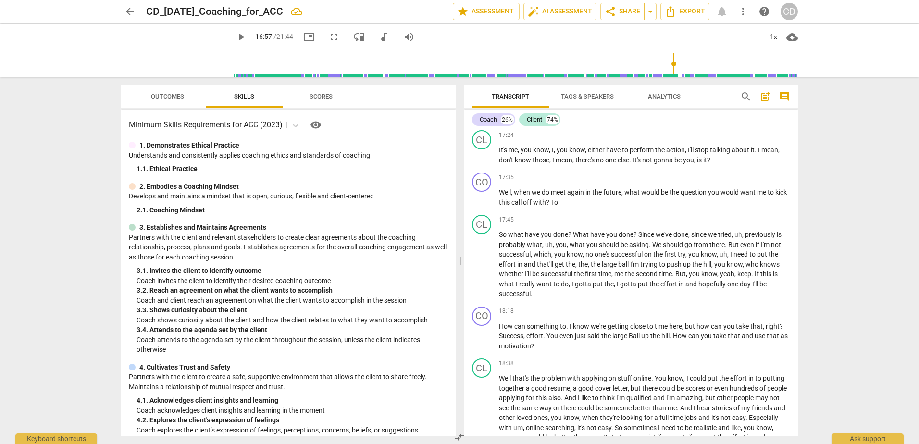
scroll to position [3485, 0]
click at [456, 207] on p "Well , when we do meet again in the future , what would be the question you wou…" at bounding box center [644, 197] width 291 height 20
click at [456, 196] on span "Well" at bounding box center [505, 192] width 12 height 8
click at [456, 203] on span "pause" at bounding box center [482, 198] width 12 height 12
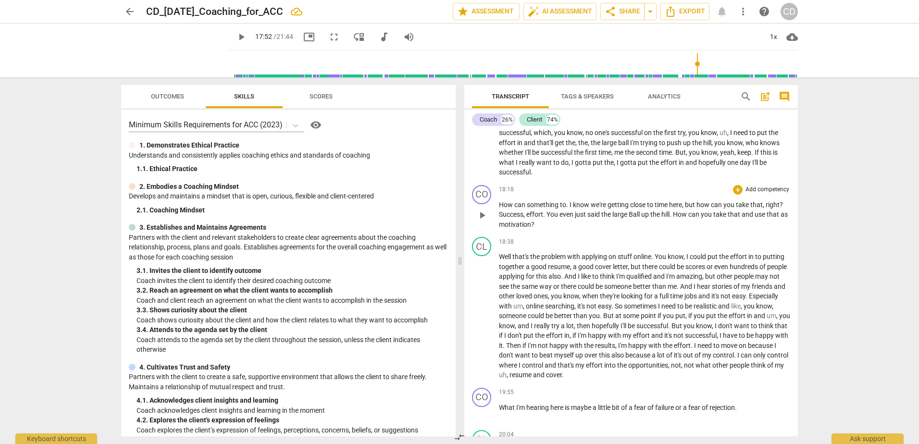
scroll to position [3605, 0]
click at [247, 36] on span "play_arrow" at bounding box center [242, 37] width 12 height 12
click at [247, 32] on span "pause" at bounding box center [242, 37] width 12 height 12
click at [456, 157] on span "me" at bounding box center [619, 154] width 11 height 8
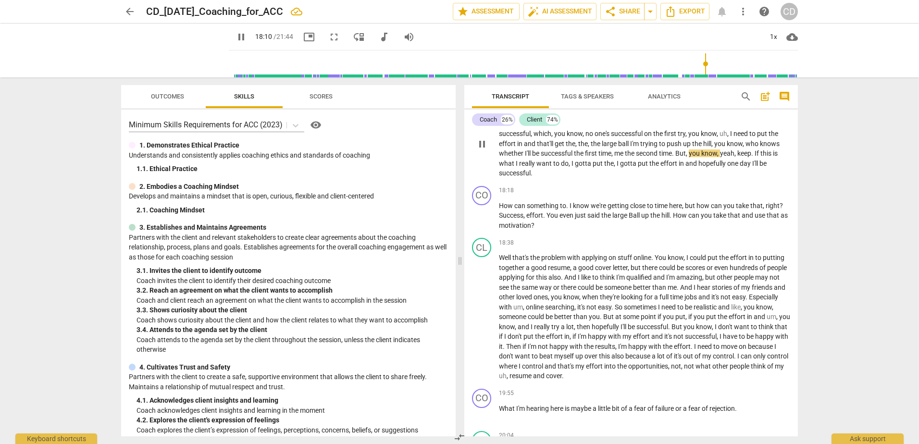
click at [456, 157] on span "me" at bounding box center [619, 154] width 11 height 8
type input "1091"
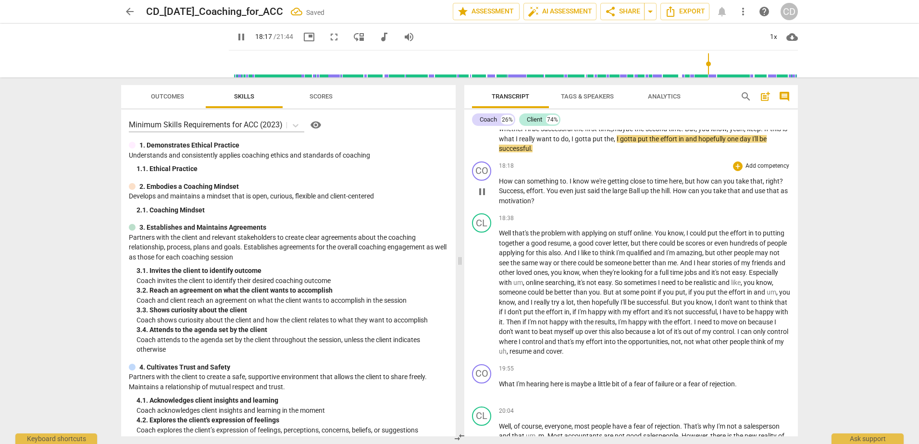
scroll to position [3630, 0]
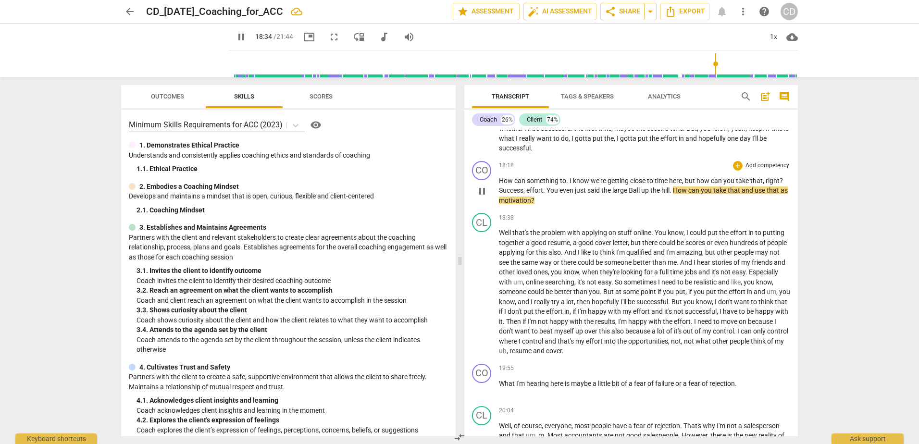
click at [456, 194] on span "Ball" at bounding box center [635, 191] width 12 height 8
type input "1115"
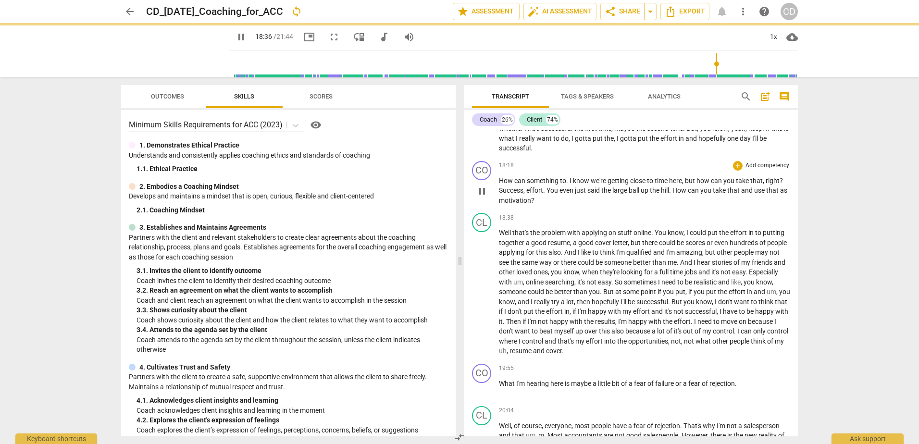
click at [456, 210] on div "CO play_arrow pause 18:18 + Add competency keyboard_arrow_right How can somethi…" at bounding box center [631, 183] width 334 height 52
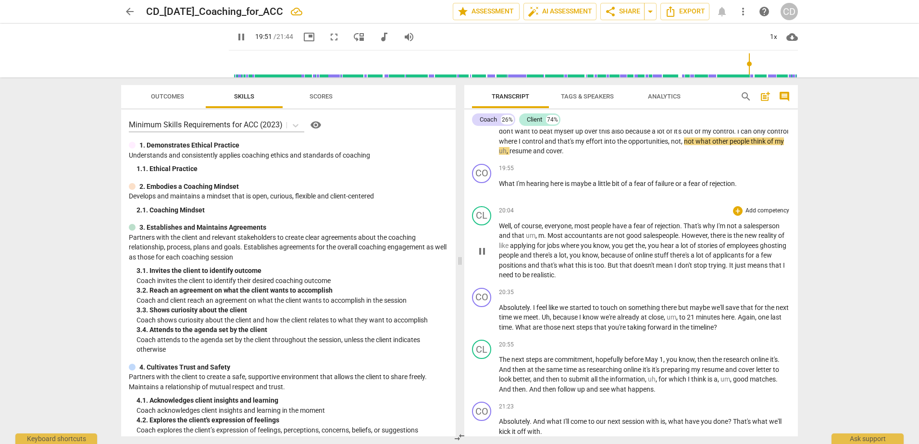
scroll to position [3833, 0]
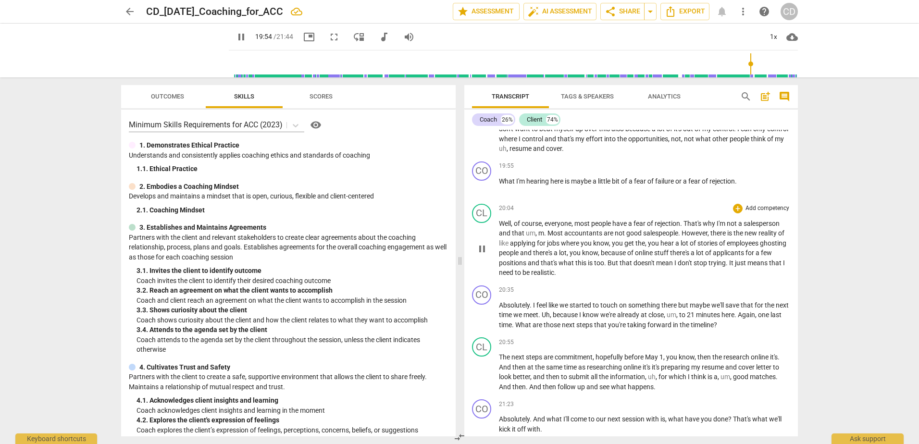
click at [456, 237] on span "However" at bounding box center [695, 233] width 26 height 8
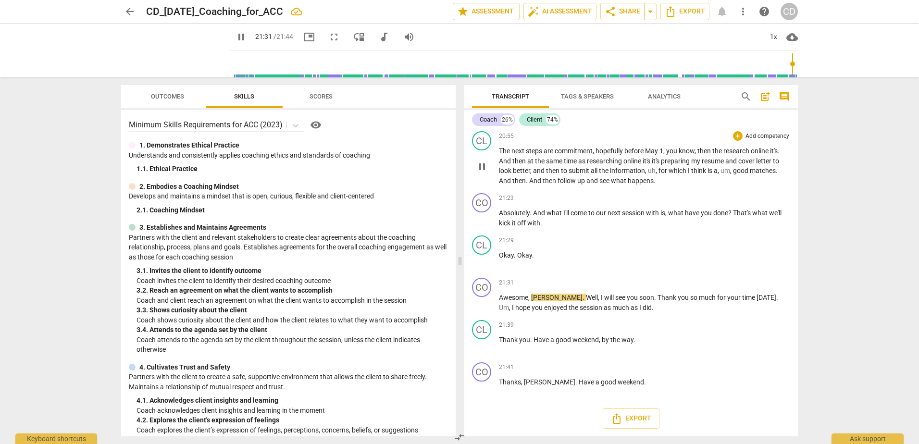
scroll to position [4069, 0]
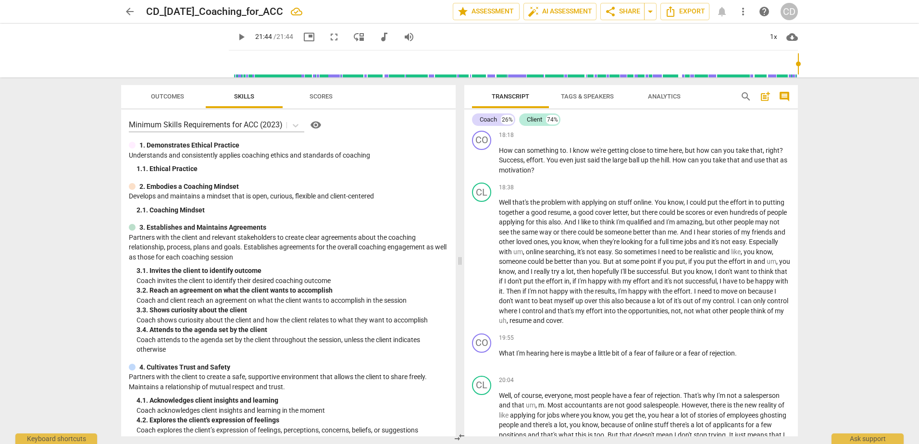
type input "1304"
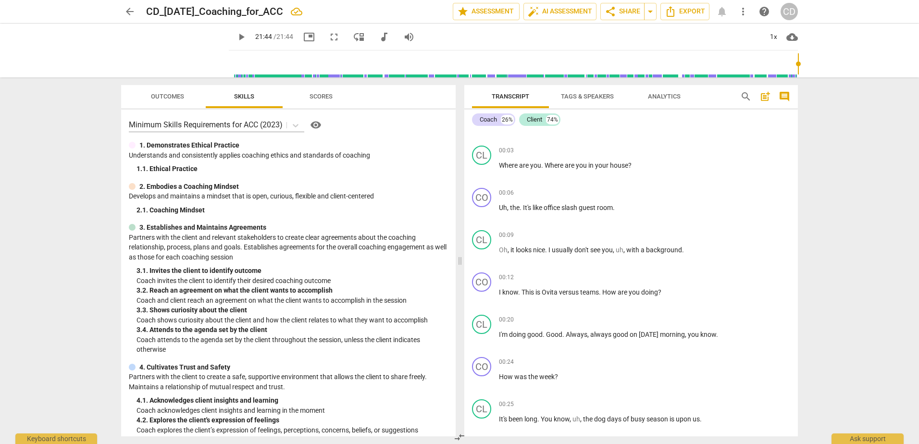
scroll to position [0, 0]
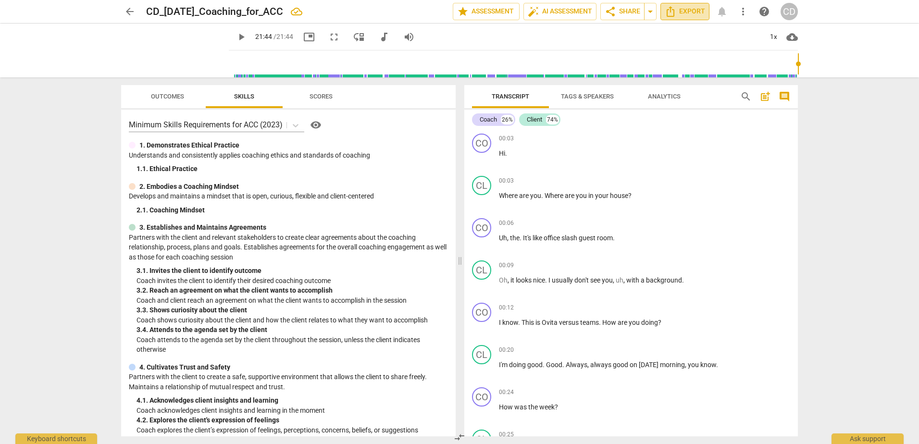
click at [456, 9] on span "Export" at bounding box center [685, 12] width 40 height 12
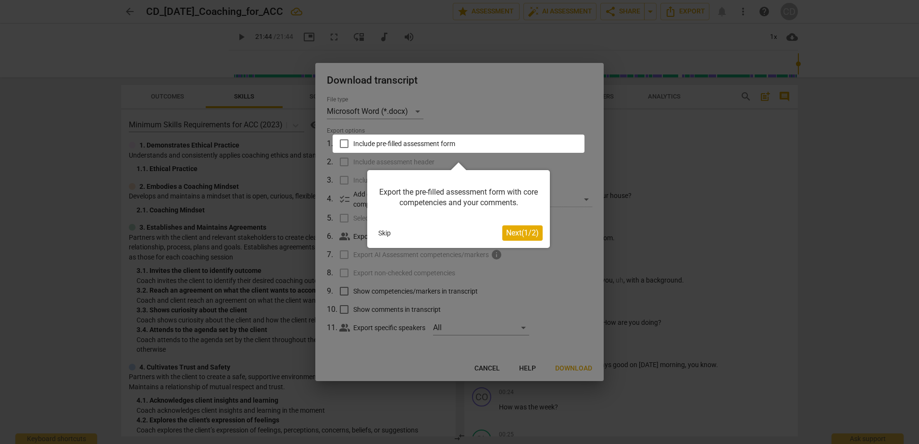
click at [456, 279] on div at bounding box center [459, 222] width 919 height 444
click at [385, 231] on button "Skip" at bounding box center [384, 233] width 20 height 14
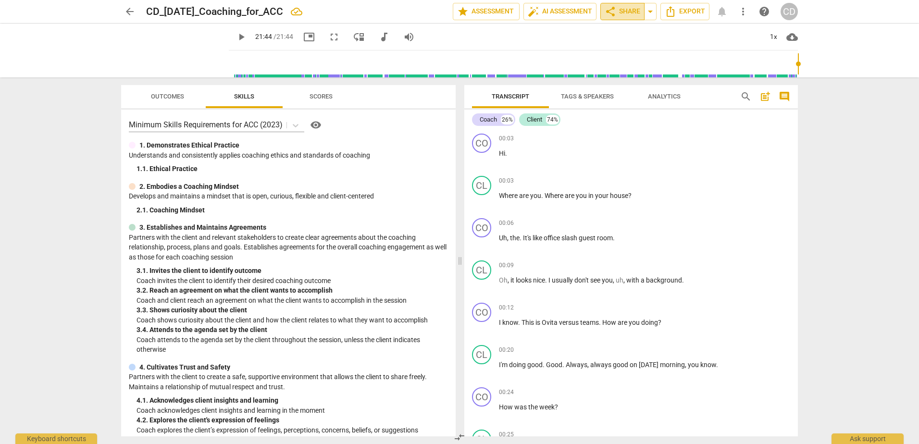
click at [456, 15] on span "share Share" at bounding box center [623, 12] width 36 height 12
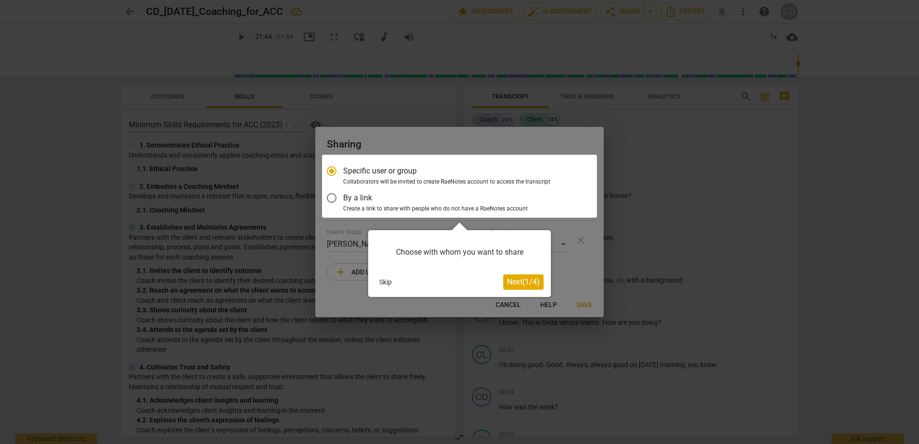
click at [456, 285] on span "Next ( 1 / 4 )" at bounding box center [523, 281] width 33 height 9
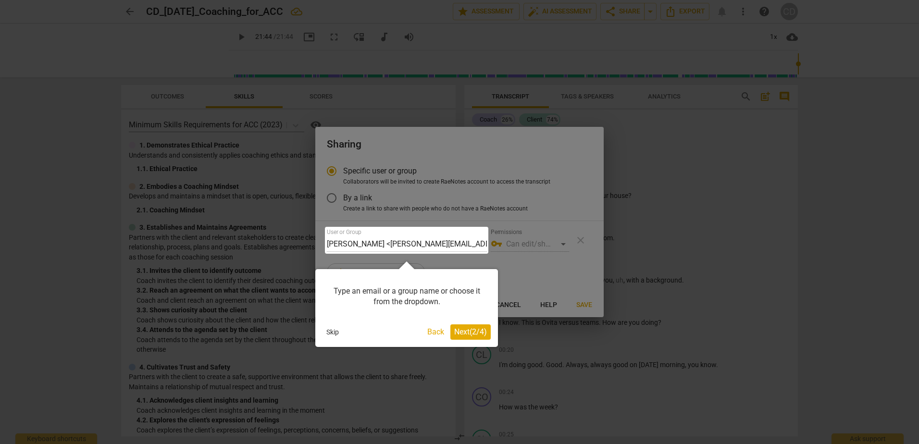
click at [456, 333] on span "Next ( 2 / 4 )" at bounding box center [470, 331] width 33 height 9
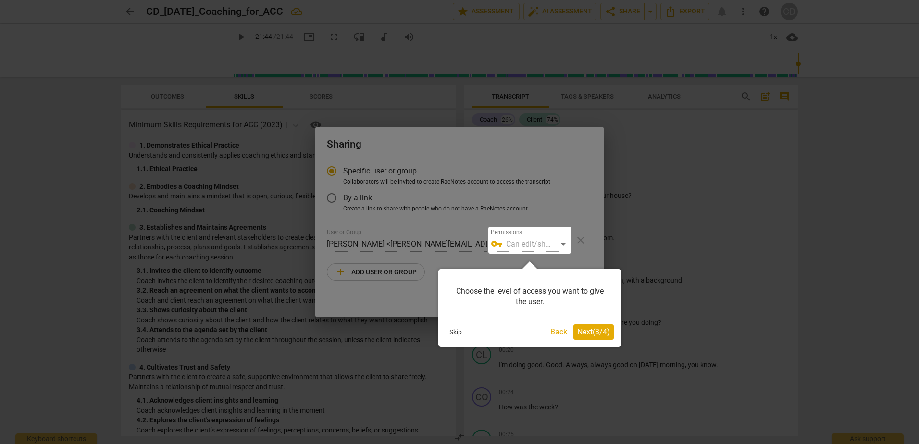
click at [456, 329] on span "Next ( 3 / 4 )" at bounding box center [593, 331] width 33 height 9
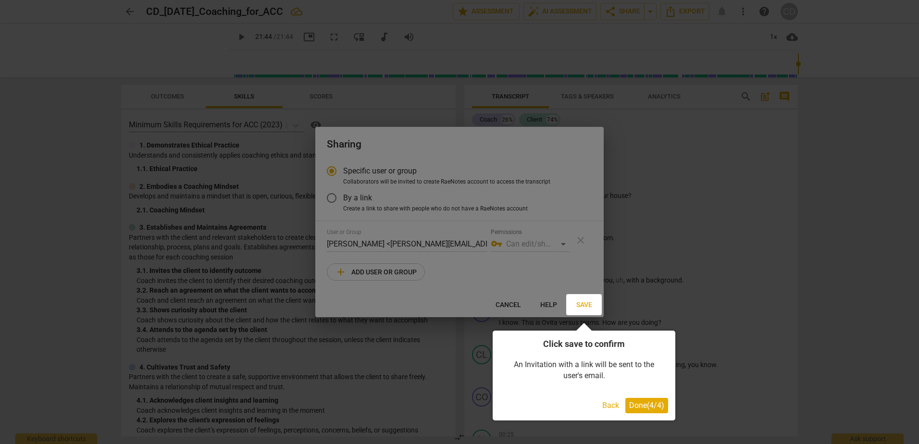
click at [456, 408] on span "Done ( 4 / 4 )" at bounding box center [646, 405] width 35 height 9
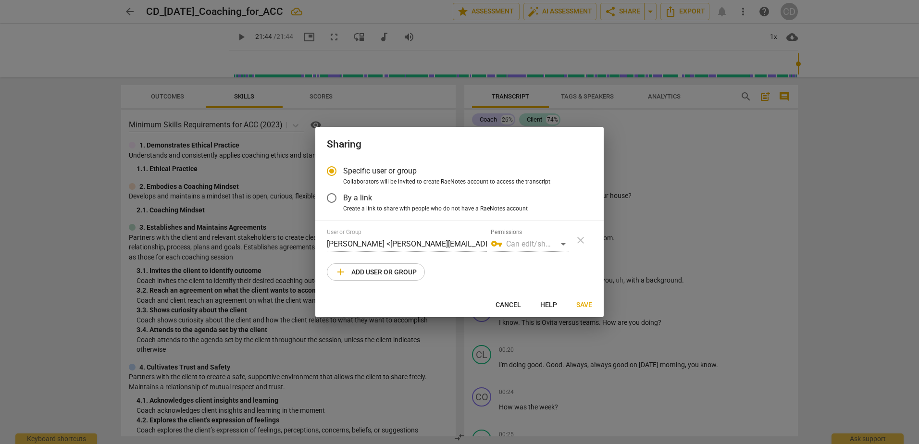
click at [410, 270] on span "add Add user or group" at bounding box center [376, 272] width 82 height 12
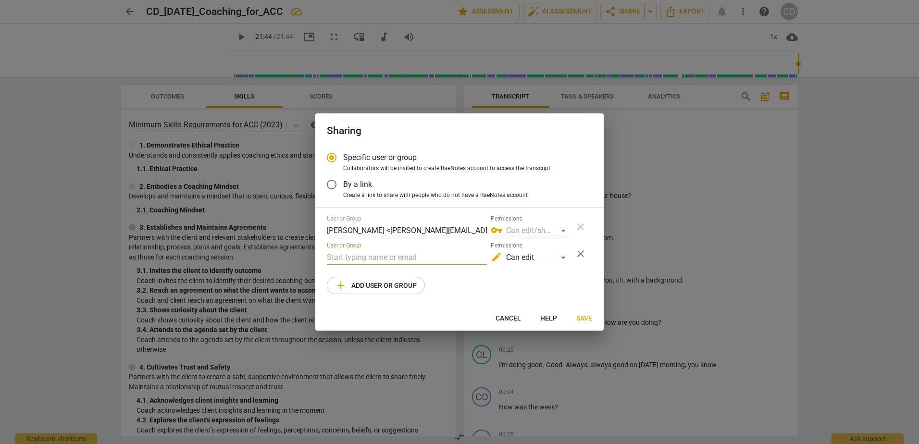
click at [371, 252] on input "text" at bounding box center [407, 257] width 160 height 15
click at [426, 254] on input "text" at bounding box center [407, 257] width 160 height 15
click at [456, 255] on div "edit Can edit" at bounding box center [530, 257] width 78 height 15
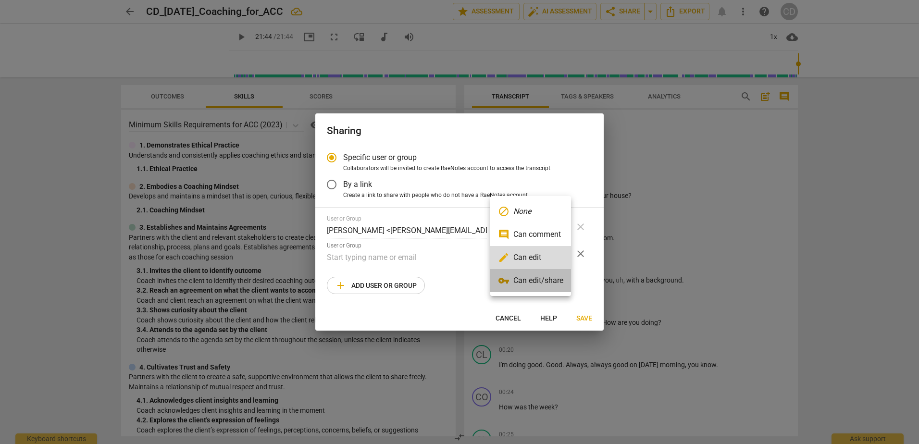
click at [456, 284] on li "vpn_key Can edit/share" at bounding box center [530, 280] width 81 height 23
radio input "false"
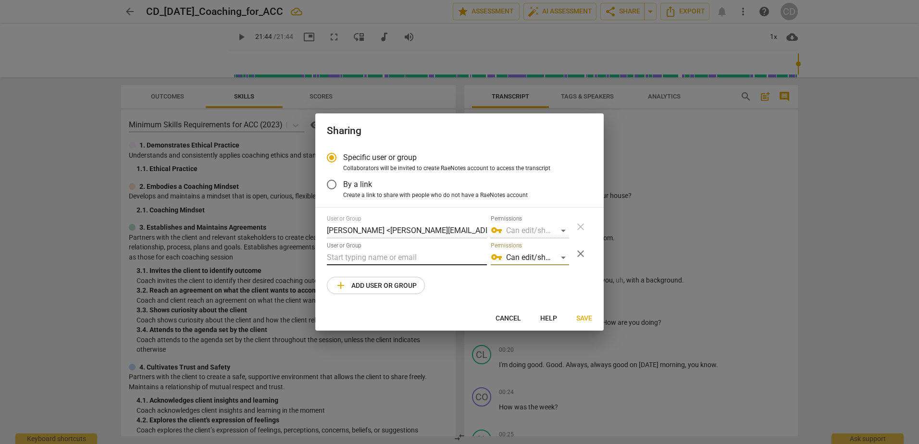
click at [431, 251] on input "text" at bounding box center [407, 257] width 160 height 15
paste input "Jonathan Reitz (jonathan@fluxify.net)"
click at [382, 257] on input "Jonathan Reitz (jonathan@fluxify.net)" at bounding box center [407, 257] width 160 height 15
click at [456, 261] on input "Jonathan Reitz <jonathan@fluxify.net)" at bounding box center [407, 257] width 160 height 15
type input "Jonathan Reitz <jonathan@fluxify.net>"
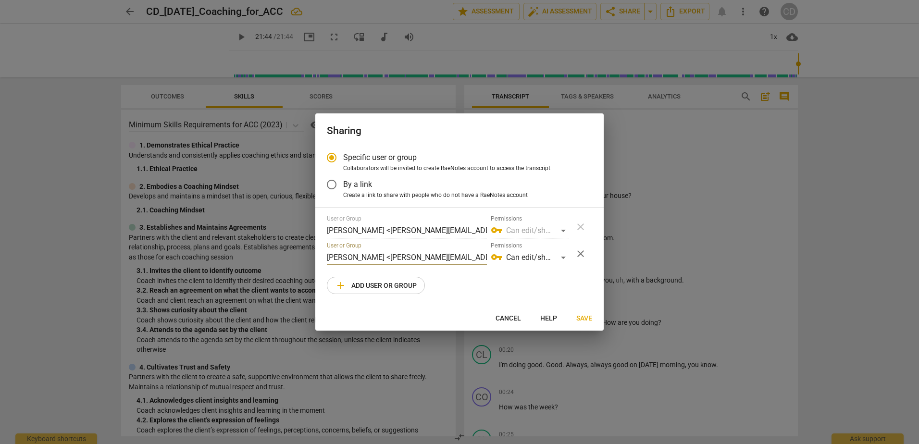
drag, startPoint x: 461, startPoint y: 257, endPoint x: 249, endPoint y: 272, distance: 212.0
click at [249, 272] on div "Sharing Specific user or group Collaborators will be invited to create RaeNotes…" at bounding box center [459, 222] width 919 height 444
click at [456, 318] on span "Cancel" at bounding box center [508, 319] width 25 height 10
radio input "false"
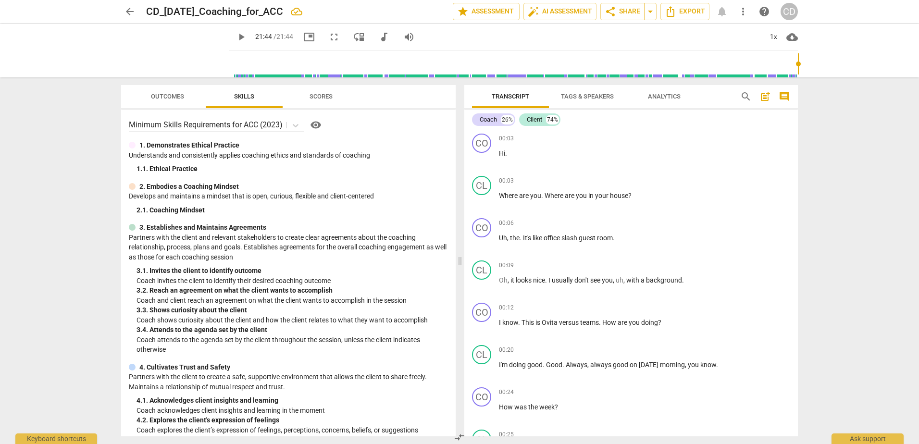
click at [255, 260] on p "Partners with the client and relevant stakeholders to create clear agreements a…" at bounding box center [288, 248] width 319 height 30
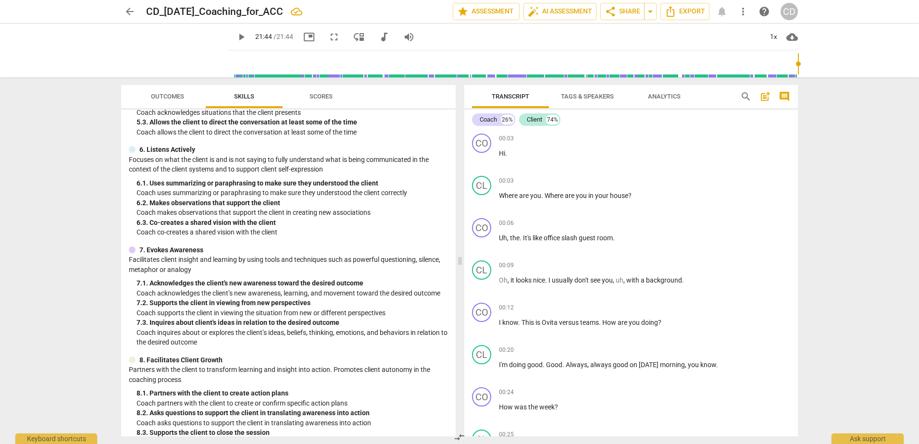
scroll to position [427, 0]
click at [456, 15] on span "share Share" at bounding box center [623, 12] width 36 height 12
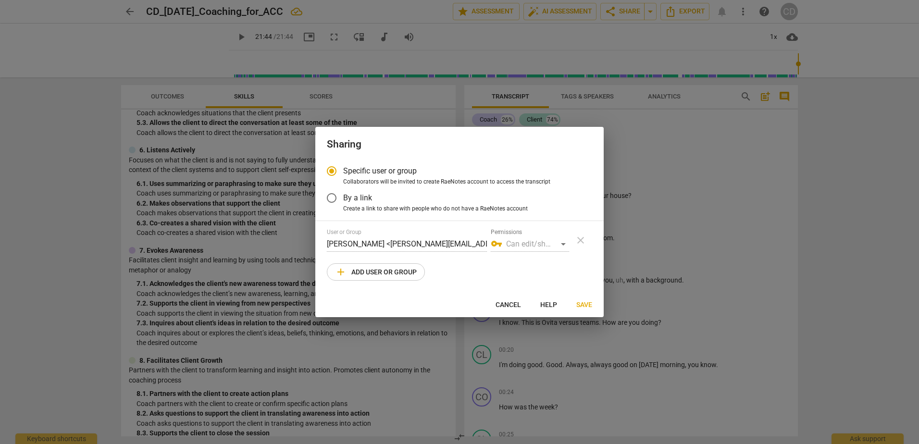
click at [397, 274] on span "add Add user or group" at bounding box center [376, 272] width 82 height 12
radio input "false"
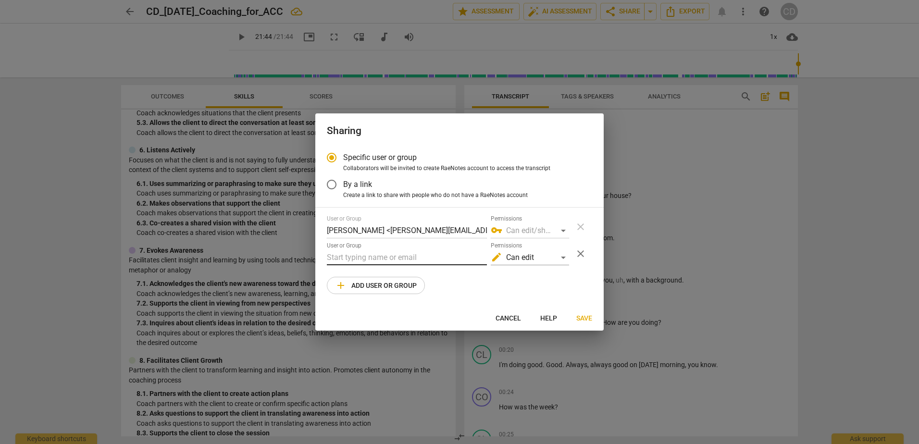
click at [389, 261] on input "text" at bounding box center [407, 257] width 160 height 15
paste input "Jonathan Reitz <jonathan@fluxify.net>"
type input "Jonathan Reitz <jonathan@fluxify.net>"
click at [456, 263] on div "edit Can edit" at bounding box center [530, 257] width 78 height 15
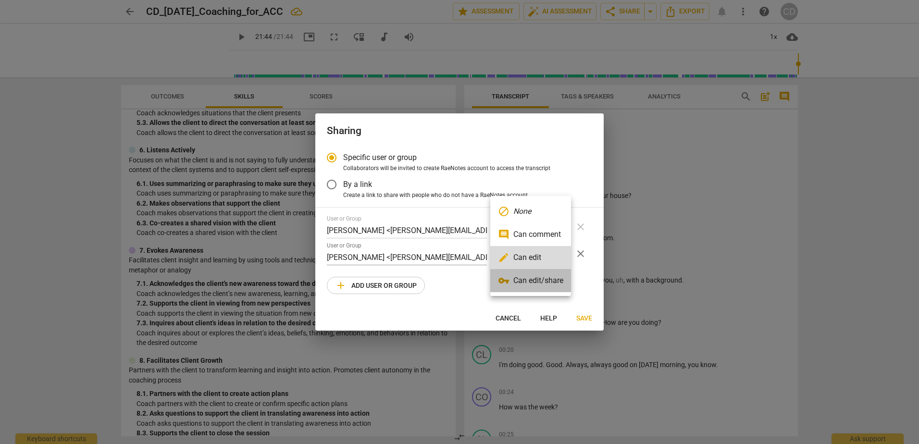
click at [456, 279] on li "vpn_key Can edit/share" at bounding box center [530, 280] width 81 height 23
radio input "false"
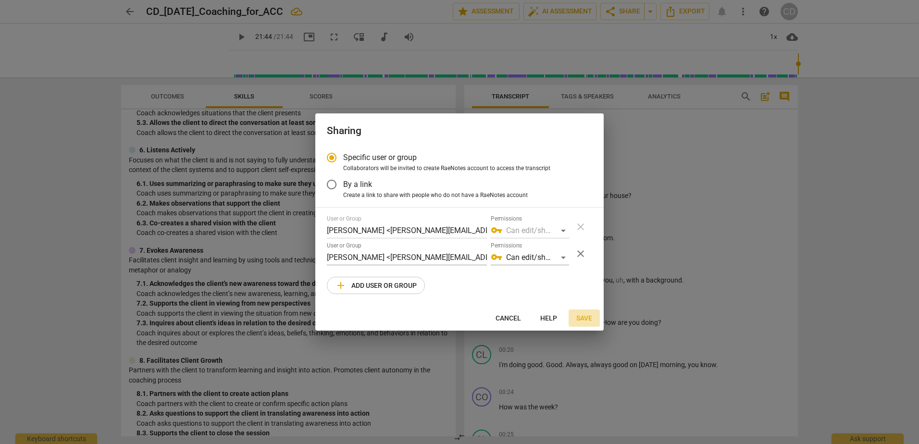
click at [456, 320] on span "Save" at bounding box center [584, 319] width 16 height 10
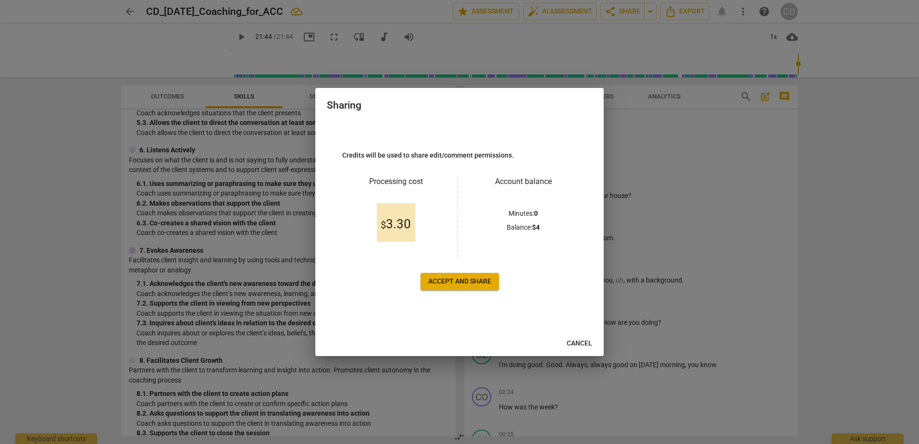
click at [456, 279] on span "Accept and share" at bounding box center [459, 282] width 63 height 10
